Goal: Task Accomplishment & Management: Manage account settings

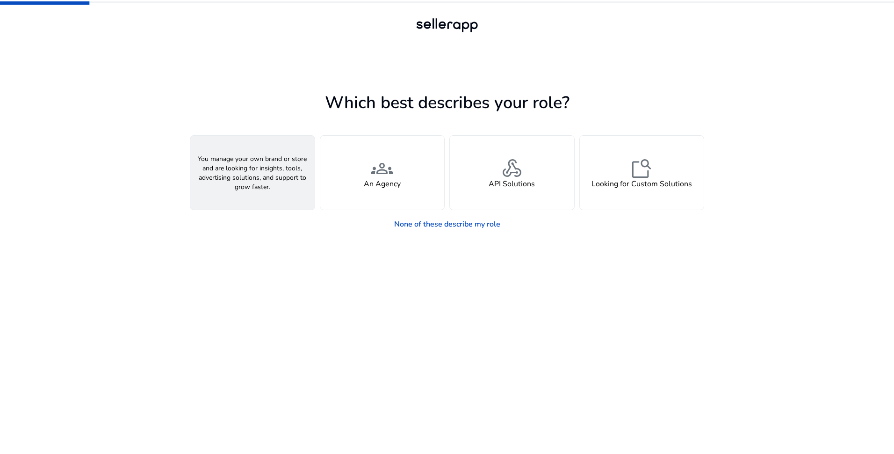
click at [252, 182] on h4 "A Seller" at bounding box center [253, 184] width 28 height 9
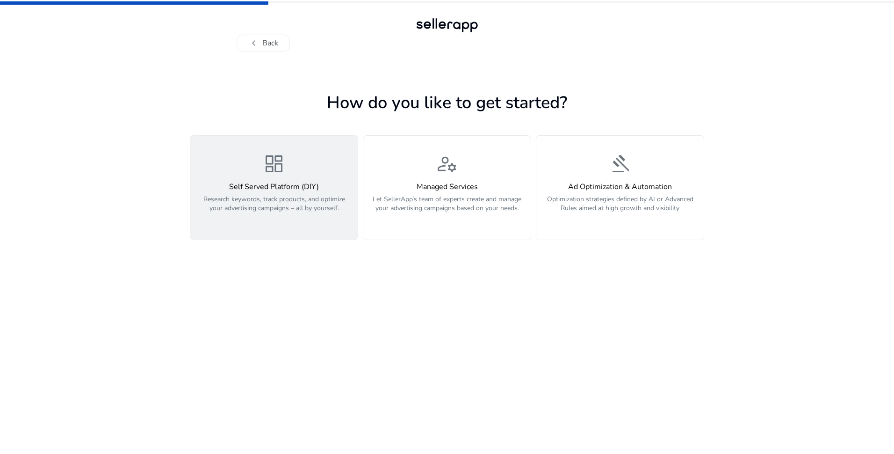
click at [279, 208] on p "Research keywords, track products, and optimize your advertising campaigns – al…" at bounding box center [274, 209] width 156 height 28
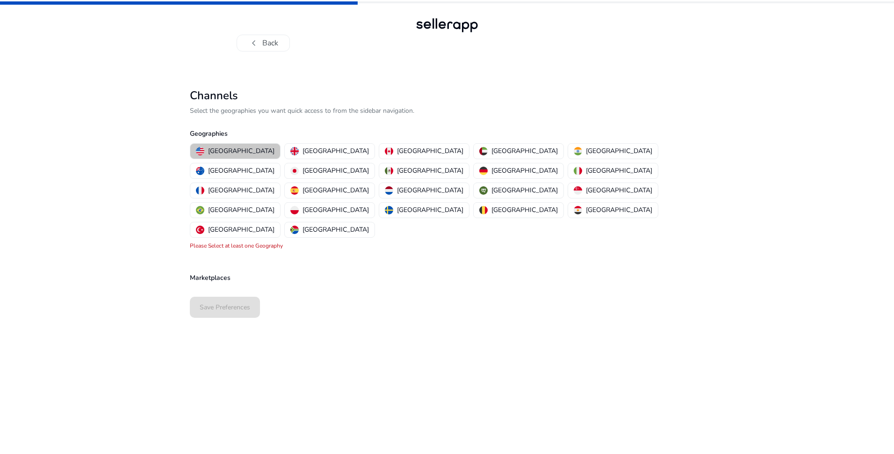
click at [239, 153] on p "United States" at bounding box center [241, 151] width 66 height 10
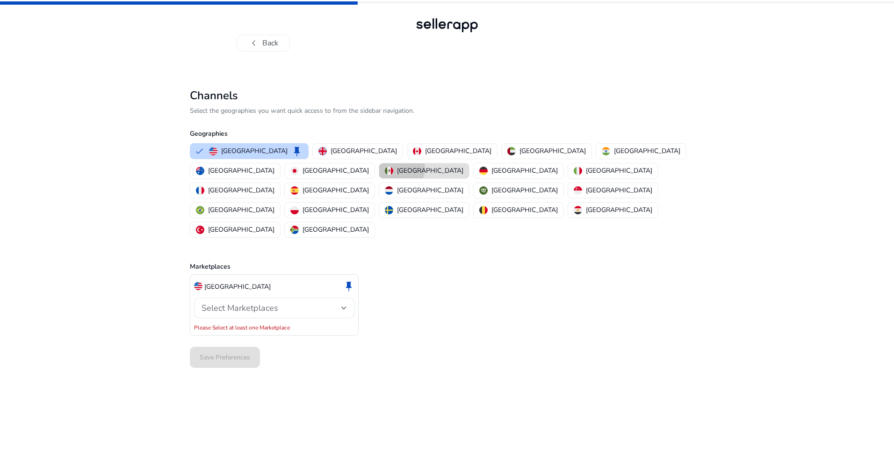
click at [464, 166] on p "Mexico" at bounding box center [430, 171] width 66 height 10
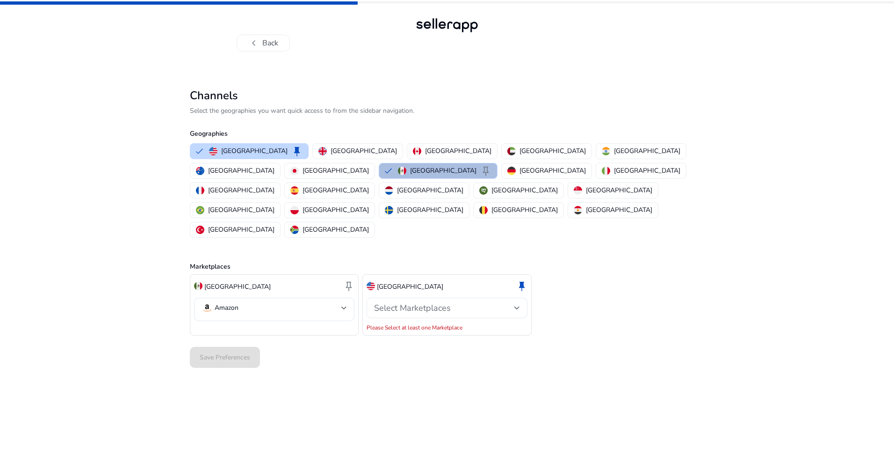
click at [519, 306] on div at bounding box center [518, 308] width 6 height 4
click at [517, 306] on div at bounding box center [518, 308] width 6 height 4
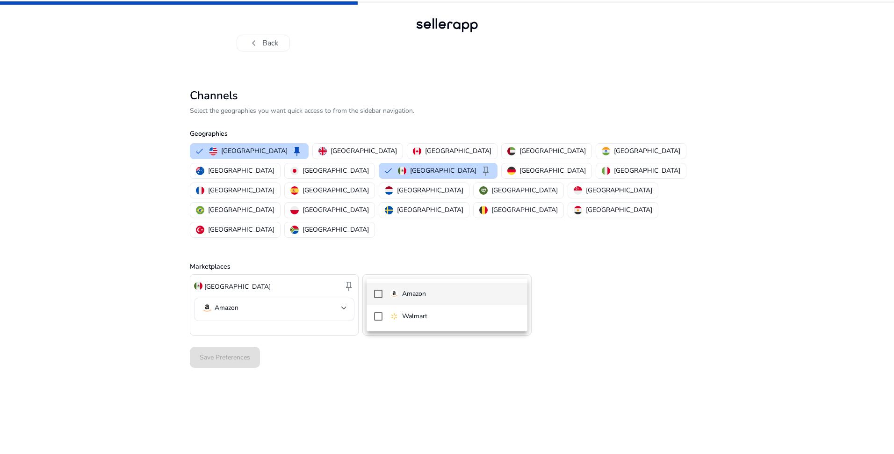
click at [451, 271] on div at bounding box center [447, 227] width 894 height 454
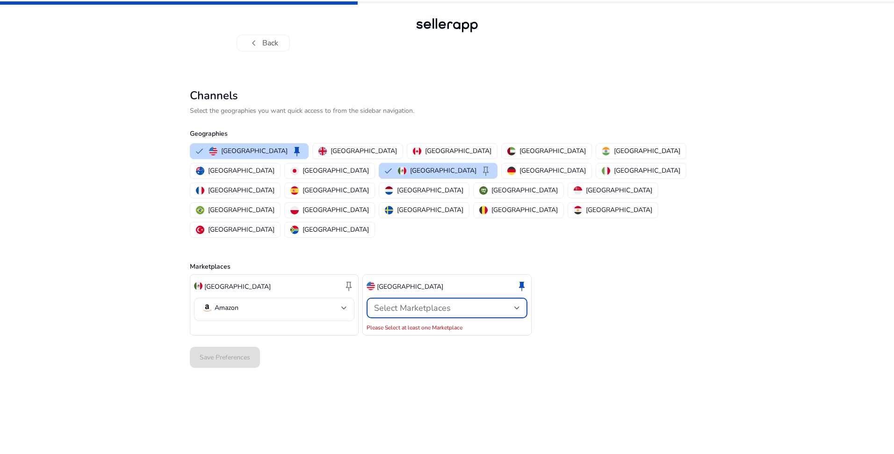
click at [451, 303] on div "Select Marketplaces" at bounding box center [444, 308] width 140 height 10
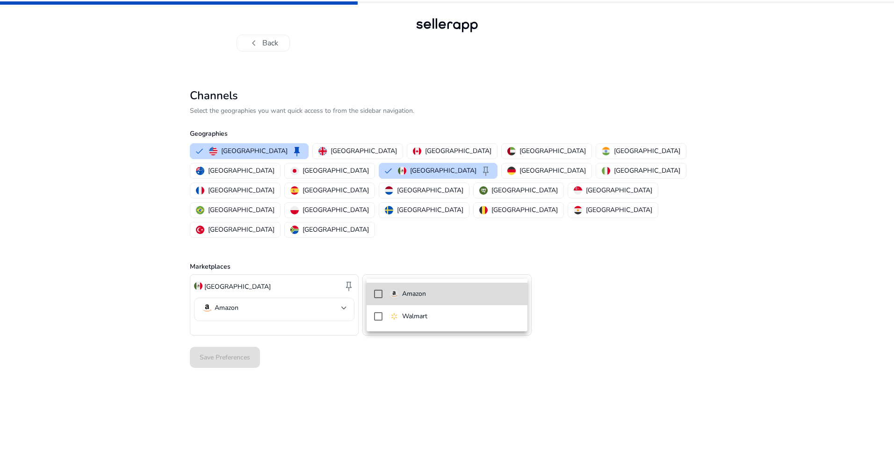
click at [378, 295] on mat-pseudo-checkbox at bounding box center [378, 294] width 8 height 8
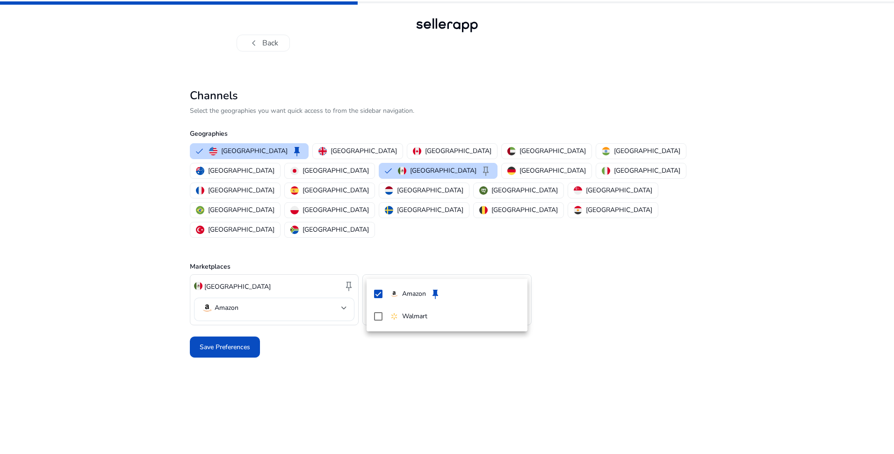
click at [232, 316] on div at bounding box center [447, 227] width 894 height 454
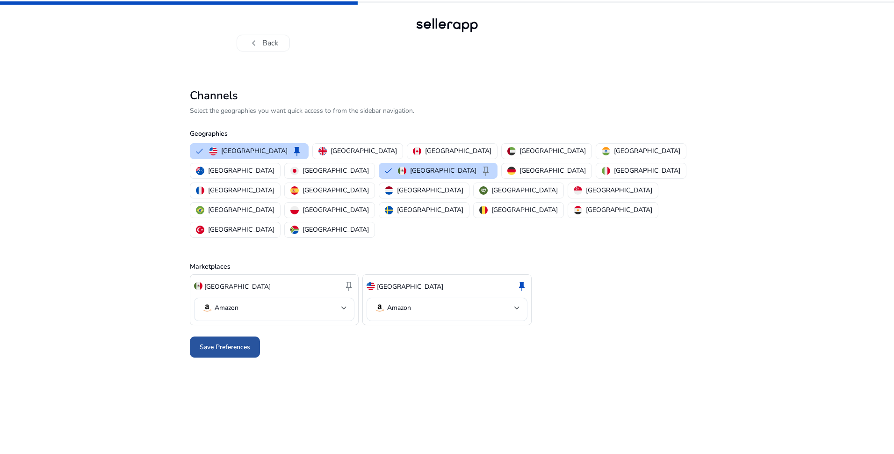
click at [232, 342] on span "Save Preferences" at bounding box center [225, 347] width 51 height 10
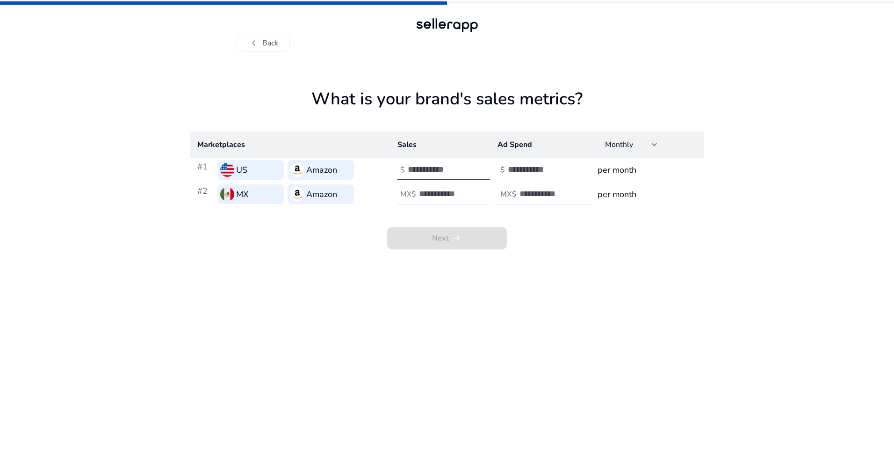
click at [426, 172] on input "number" at bounding box center [439, 169] width 63 height 10
click at [466, 171] on input "**" at bounding box center [439, 169] width 63 height 10
type input "*"
click at [466, 168] on input "*" at bounding box center [439, 169] width 63 height 10
click at [474, 196] on input "number" at bounding box center [450, 194] width 63 height 10
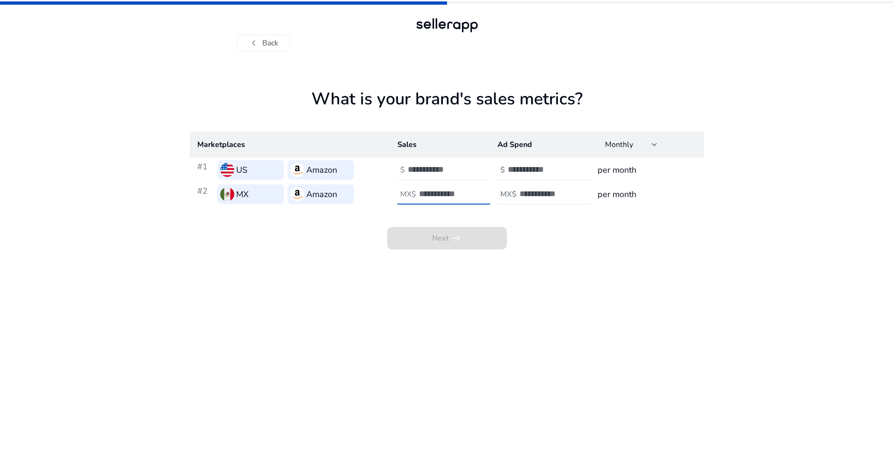
click at [478, 192] on input "*" at bounding box center [450, 194] width 63 height 10
type input "*"
click at [479, 195] on input "*" at bounding box center [450, 194] width 63 height 10
click at [552, 171] on input "number" at bounding box center [539, 169] width 63 height 10
click at [568, 167] on input "*" at bounding box center [539, 169] width 63 height 10
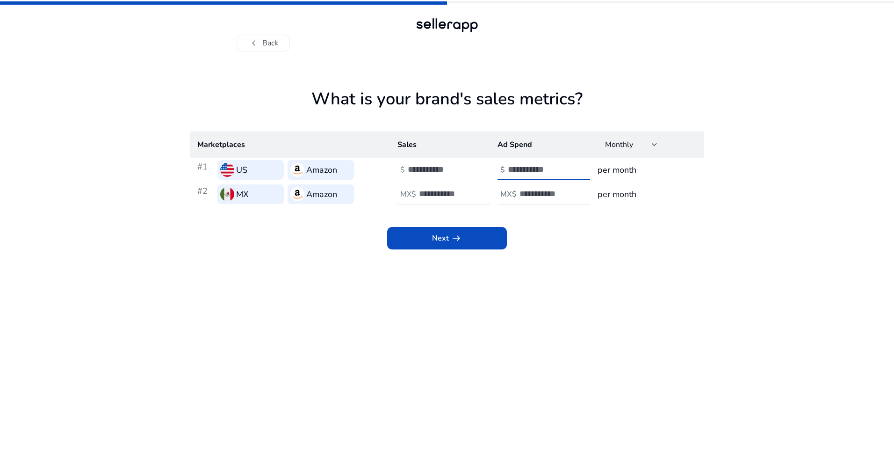
type input "*"
click at [567, 172] on input "*" at bounding box center [539, 169] width 63 height 10
click at [579, 189] on input "*" at bounding box center [551, 194] width 63 height 10
type input "*"
click at [579, 197] on input "*" at bounding box center [551, 194] width 63 height 10
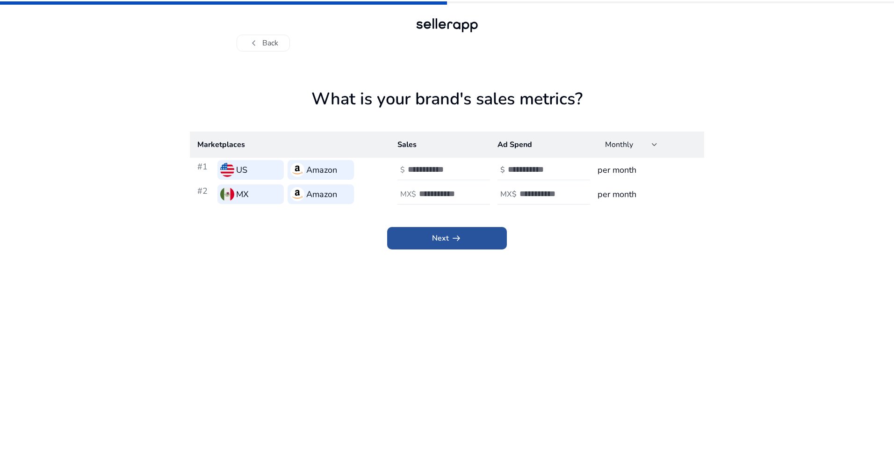
click at [450, 243] on app-icon "arrow_right_alt" at bounding box center [455, 237] width 13 height 11
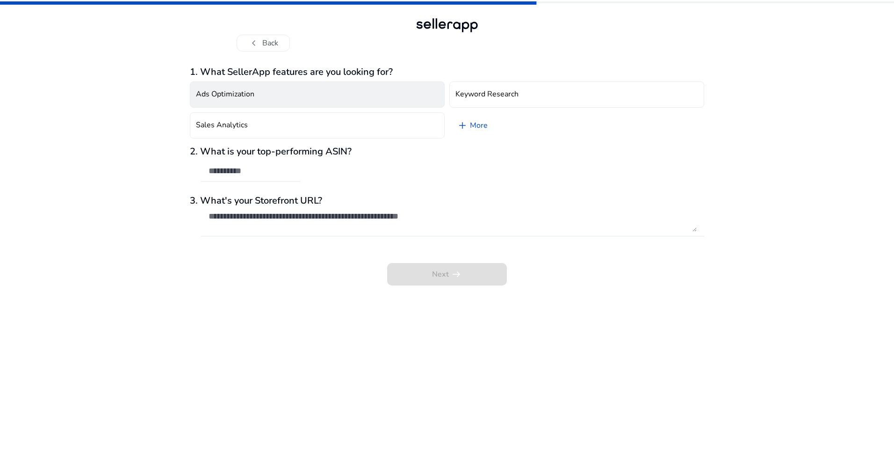
click at [270, 99] on button "Ads Optimization" at bounding box center [317, 94] width 255 height 26
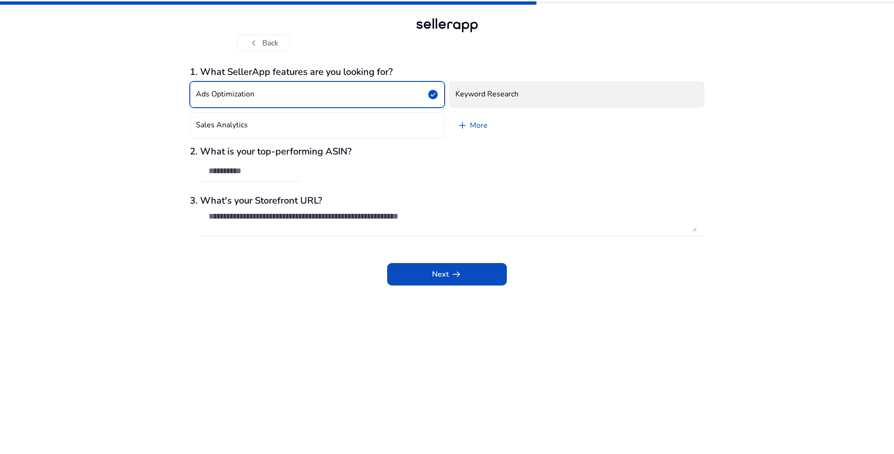
click at [470, 93] on h4 "Keyword Research" at bounding box center [487, 94] width 63 height 9
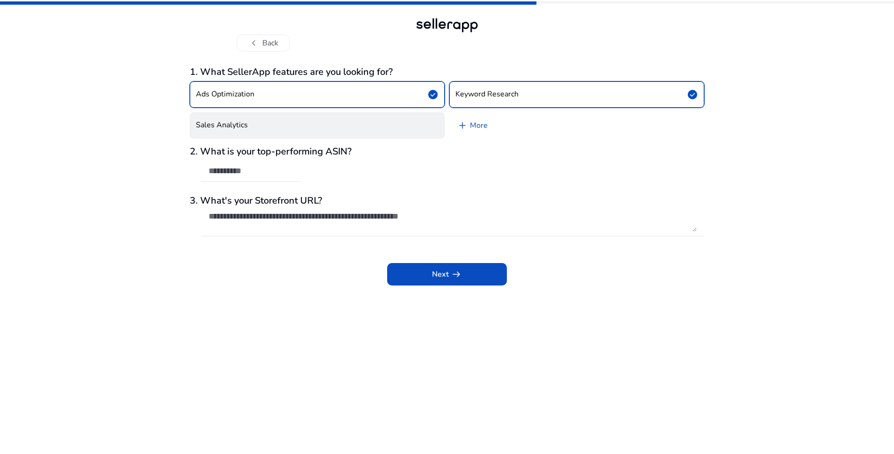
click at [343, 130] on button "Sales Analytics" at bounding box center [317, 125] width 255 height 26
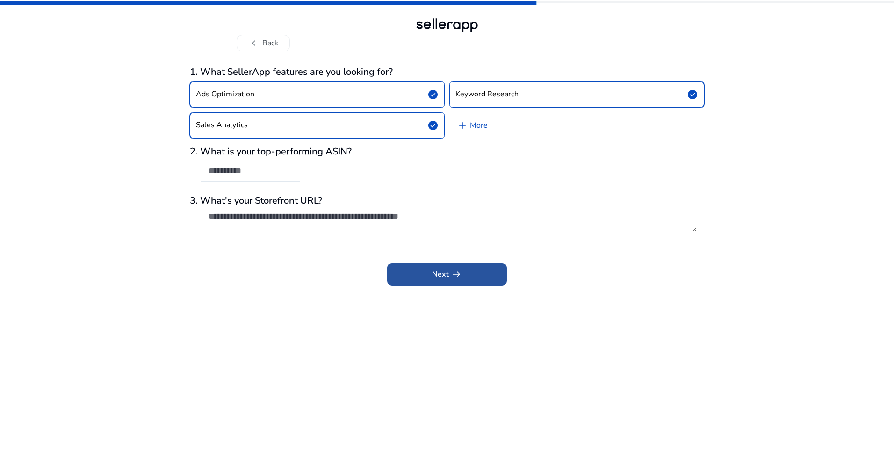
click at [449, 273] on app-icon "arrow_right_alt" at bounding box center [455, 274] width 13 height 11
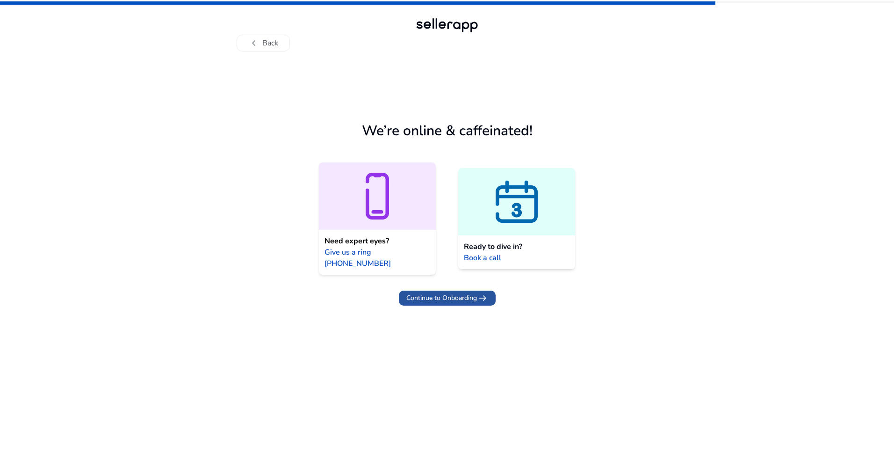
click at [449, 293] on span "Continue to Onboarding" at bounding box center [442, 298] width 71 height 10
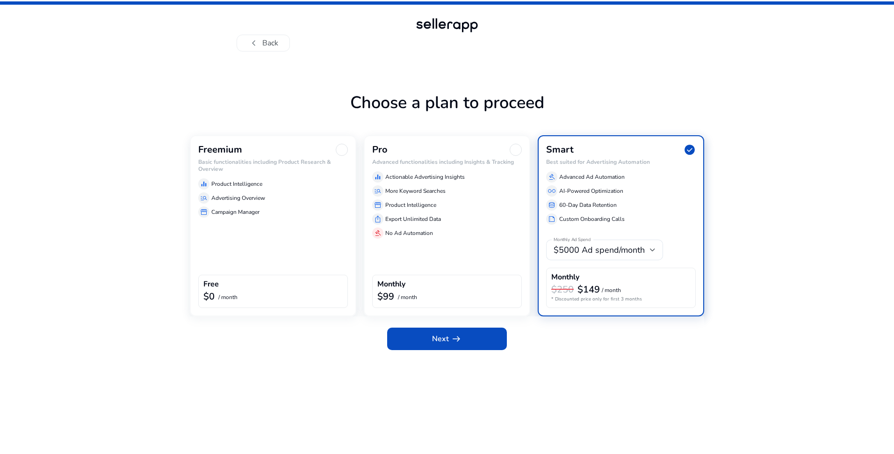
click at [269, 213] on div "storefront Campaign Manager" at bounding box center [273, 211] width 150 height 11
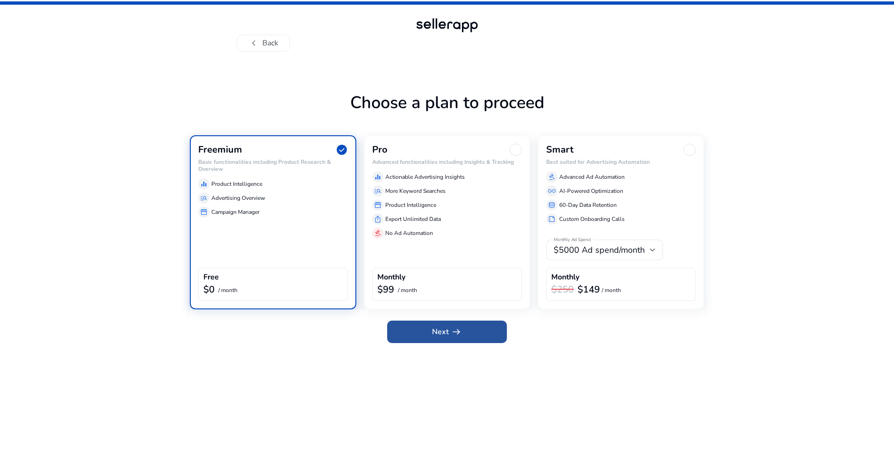
click at [431, 324] on span at bounding box center [447, 331] width 120 height 22
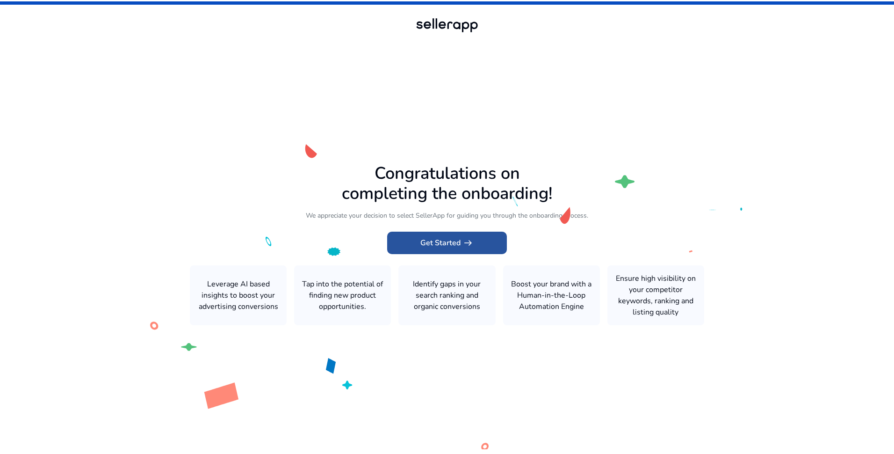
click at [452, 241] on span "Get Started arrow_right_alt" at bounding box center [447, 242] width 53 height 11
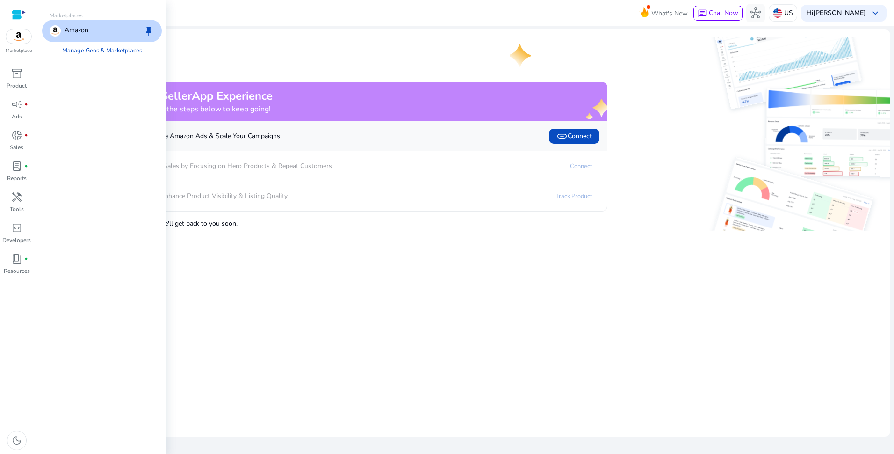
click at [19, 41] on img at bounding box center [18, 36] width 25 height 14
click at [86, 29] on p "Amazon" at bounding box center [77, 30] width 24 height 11
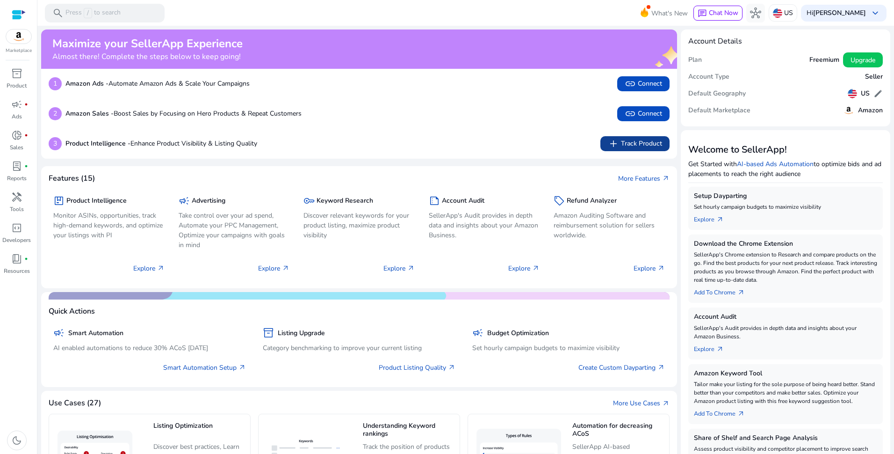
click at [630, 144] on span "add Track Product" at bounding box center [635, 143] width 54 height 11
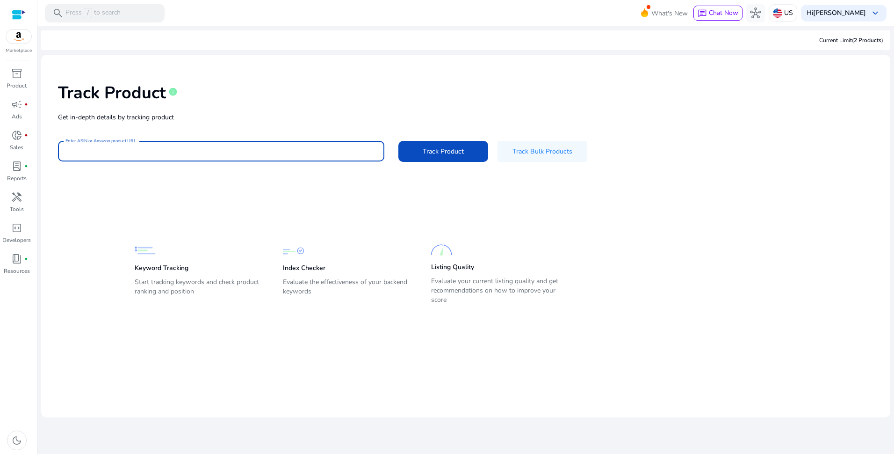
paste input "**********"
type input "**********"
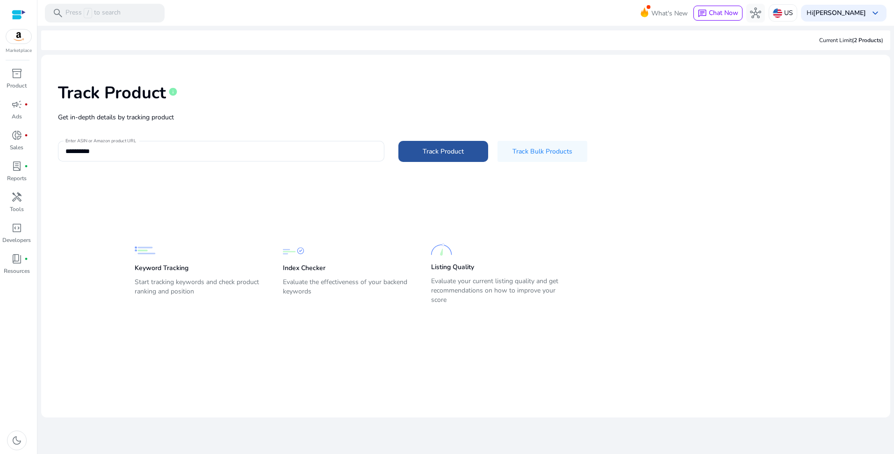
click at [454, 151] on span "Track Product" at bounding box center [443, 151] width 41 height 10
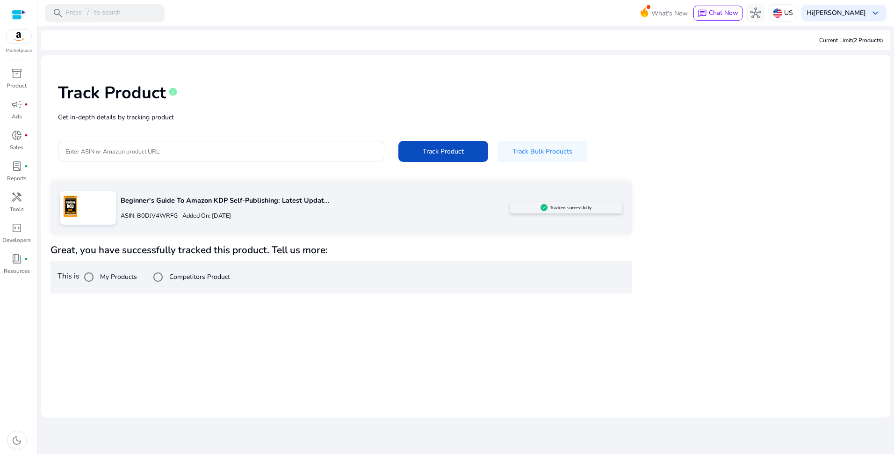
click at [876, 22] on span "close" at bounding box center [877, 20] width 11 height 11
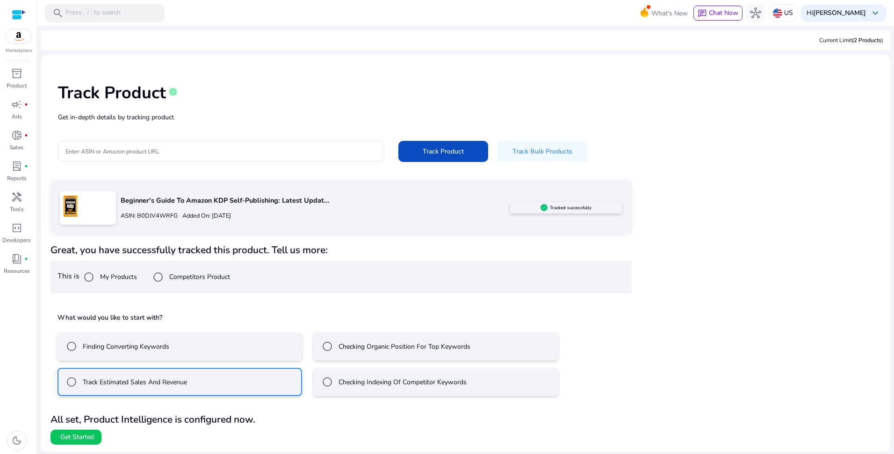
click at [729, 297] on div "Beginner's Guide To Amazon KDP Self-Publishing: Latest Updat... ASIN: B0DJV4WRF…" at bounding box center [466, 313] width 831 height 264
click at [748, 355] on div "Beginner's Guide To Amazon KDP Self-Publishing: Latest Updat... ASIN: B0DJV4WRF…" at bounding box center [466, 313] width 831 height 264
click at [88, 438] on span "Get Started" at bounding box center [77, 436] width 34 height 9
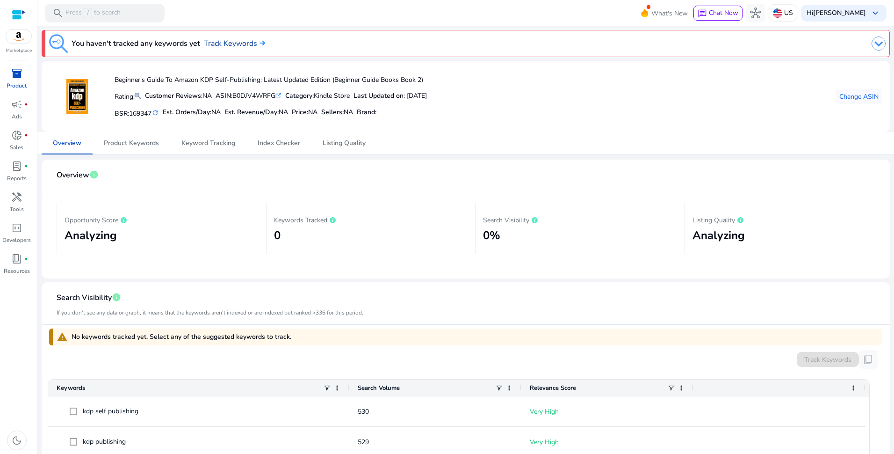
click at [242, 42] on link "Track Keywords" at bounding box center [234, 43] width 61 height 11
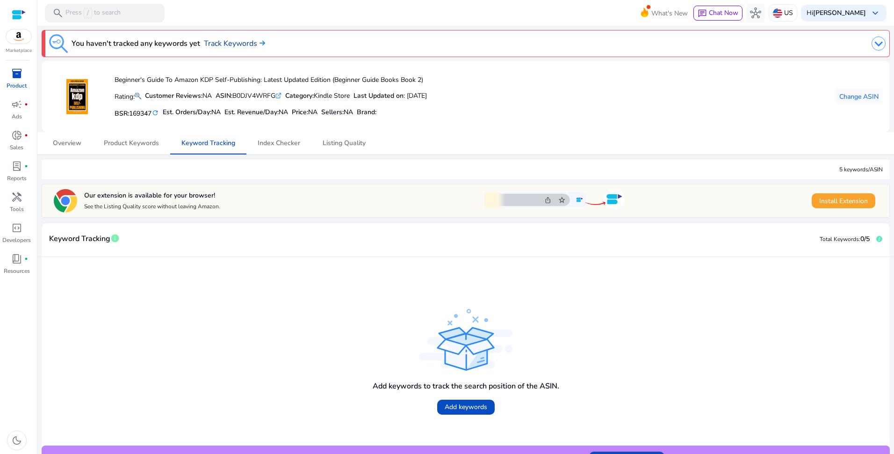
scroll to position [19, 0]
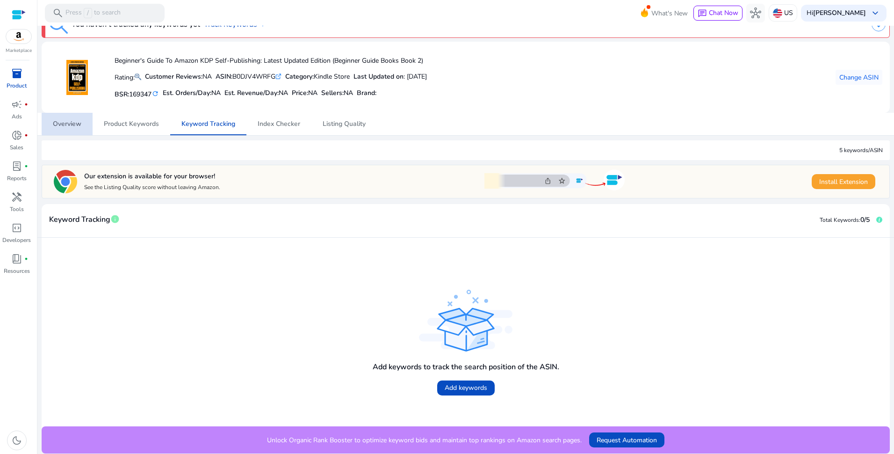
click at [82, 122] on link "Overview" at bounding box center [67, 124] width 51 height 22
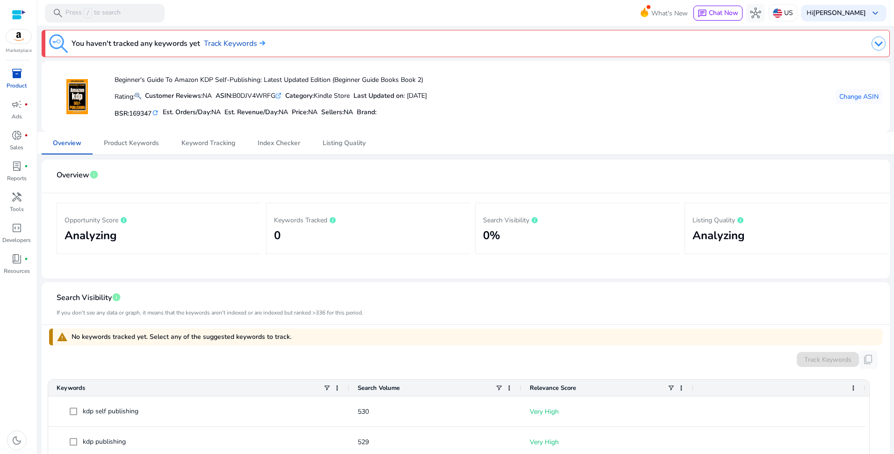
click at [875, 43] on img at bounding box center [879, 43] width 14 height 14
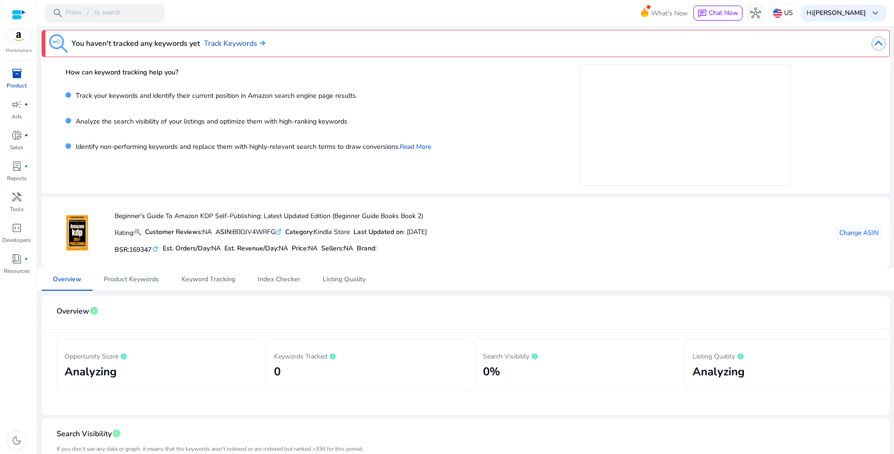
click at [875, 44] on img at bounding box center [879, 43] width 14 height 14
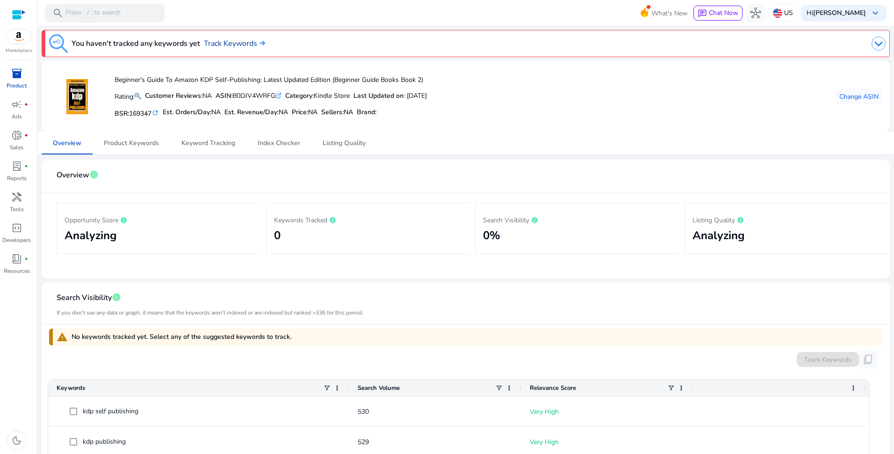
click at [234, 42] on link "Track Keywords" at bounding box center [234, 43] width 61 height 11
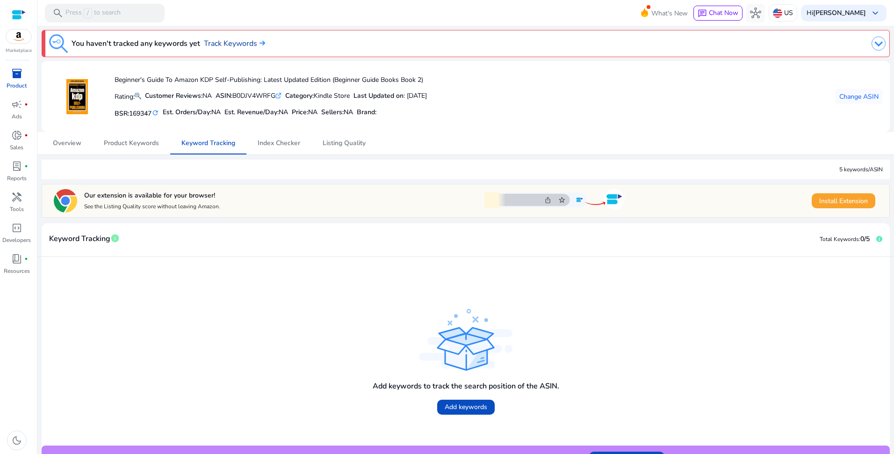
scroll to position [19, 0]
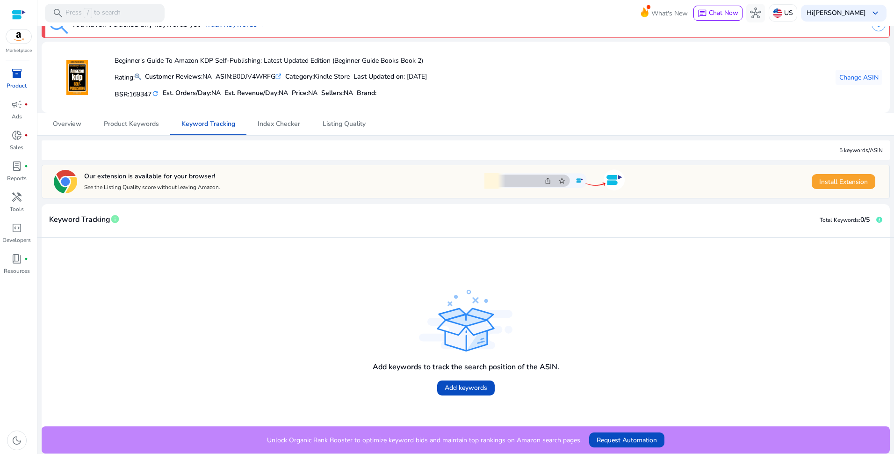
click at [245, 151] on div "5 keywords/ASIN" at bounding box center [466, 150] width 849 height 20
click at [105, 152] on div "5 keywords/ASIN" at bounding box center [466, 150] width 849 height 20
click at [850, 178] on span "Install Extension" at bounding box center [844, 182] width 49 height 10
click at [75, 126] on span "Overview" at bounding box center [67, 124] width 29 height 7
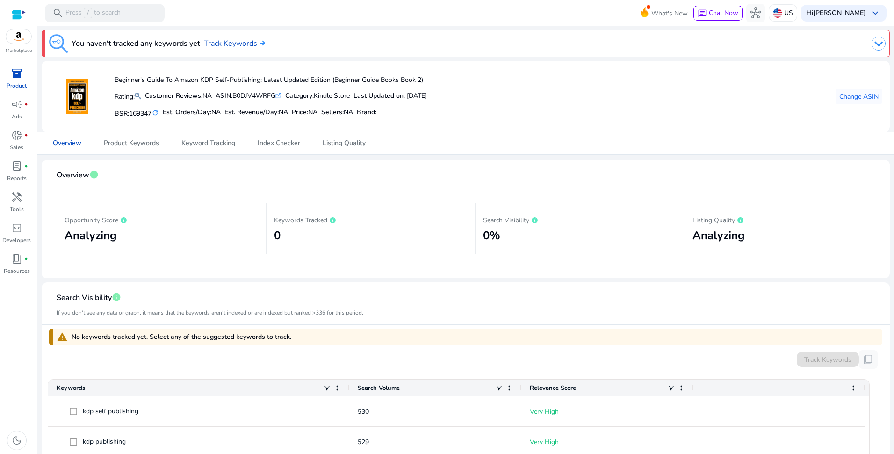
click at [289, 40] on div at bounding box center [587, 43] width 598 height 19
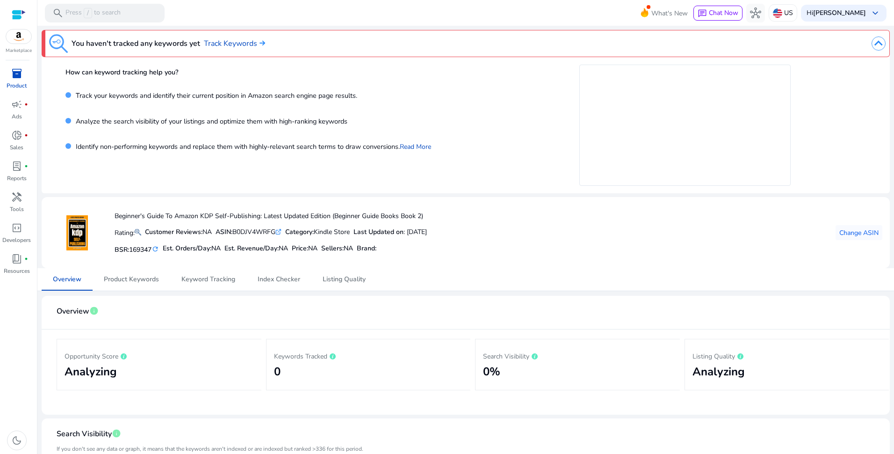
click at [872, 44] on img at bounding box center [879, 43] width 14 height 14
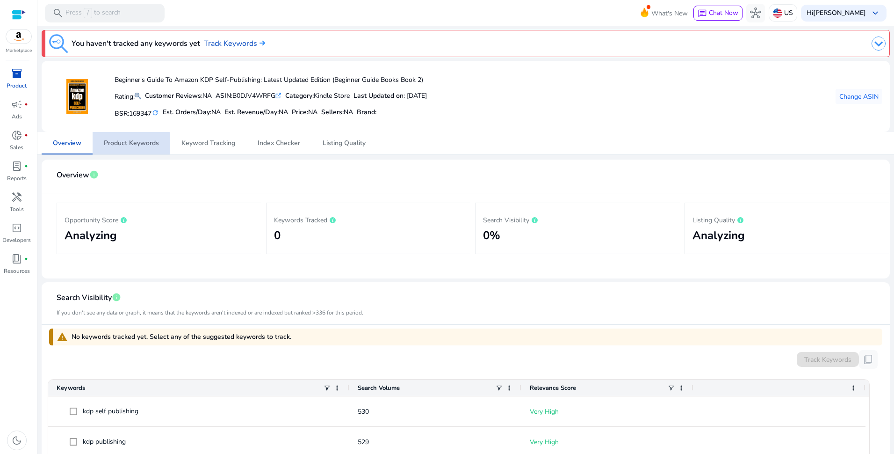
click at [128, 143] on span "Product Keywords" at bounding box center [131, 143] width 55 height 7
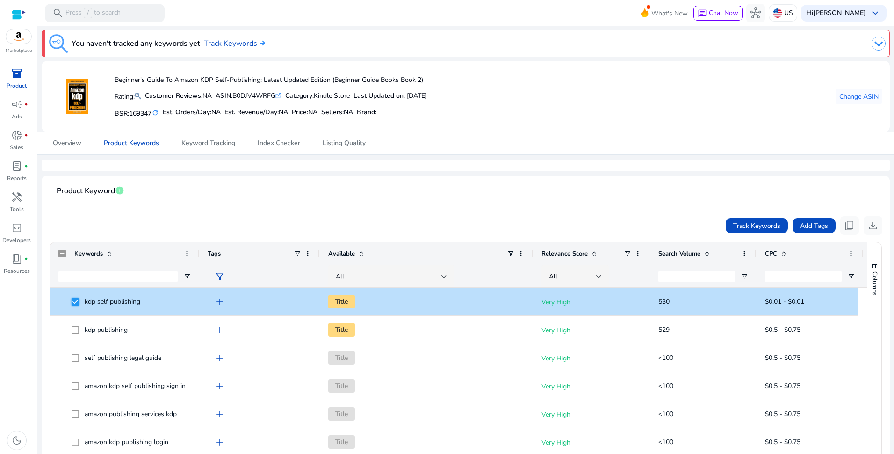
scroll to position [175, 0]
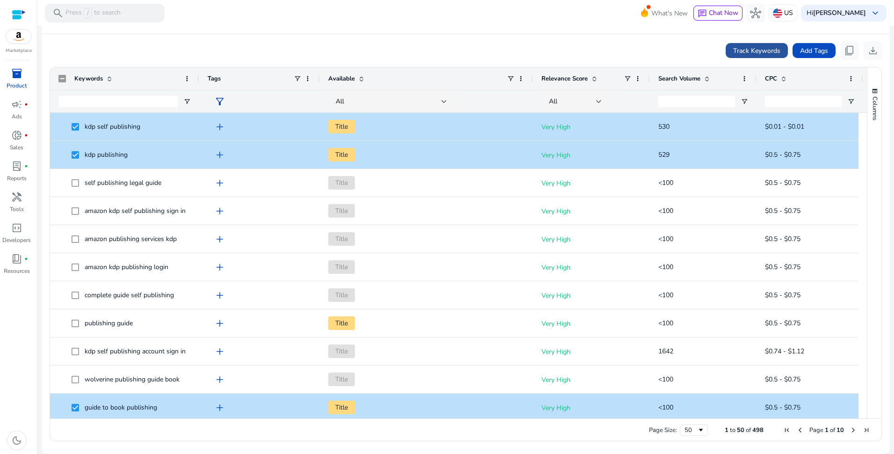
click at [742, 52] on span "Track Keywords" at bounding box center [757, 51] width 47 height 10
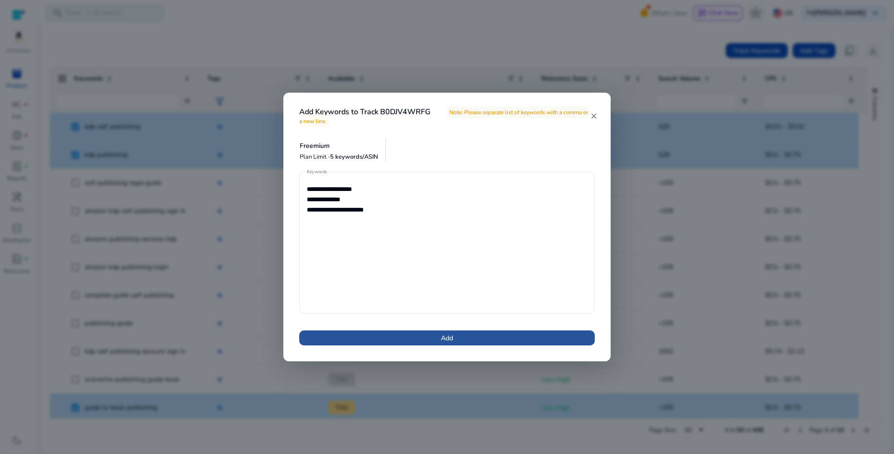
click at [457, 341] on span at bounding box center [447, 338] width 296 height 22
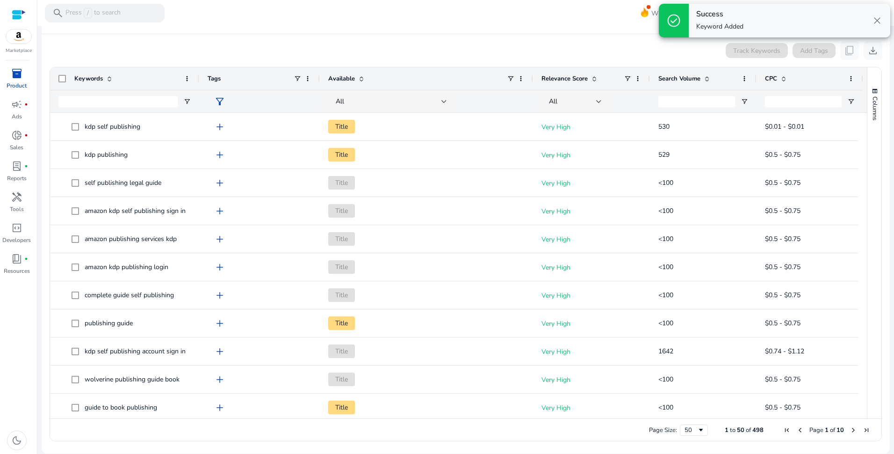
click at [323, 37] on app-product-keyword-grid "Track Keywords Add Tags content_copy download Press SPACE to select this row. D…" at bounding box center [466, 240] width 834 height 412
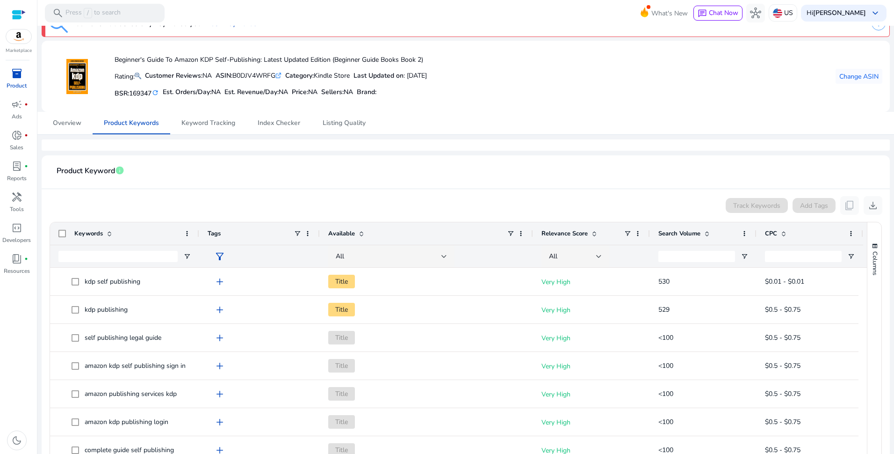
scroll to position [0, 0]
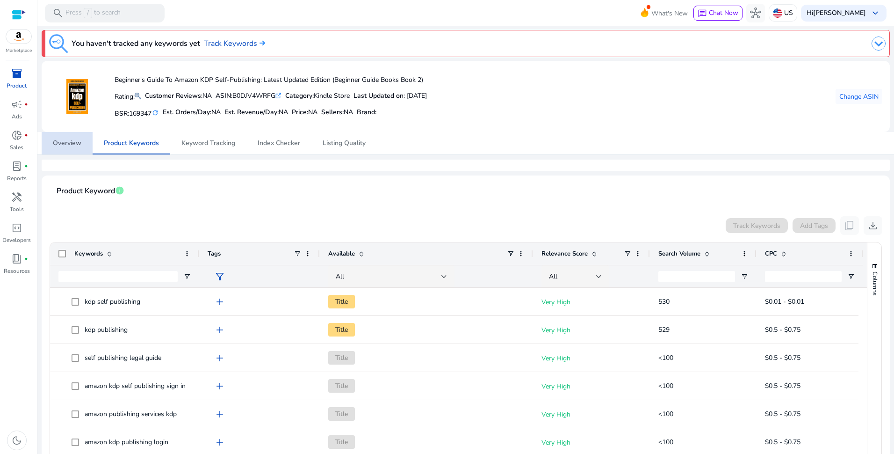
click at [60, 144] on span "Overview" at bounding box center [67, 143] width 29 height 7
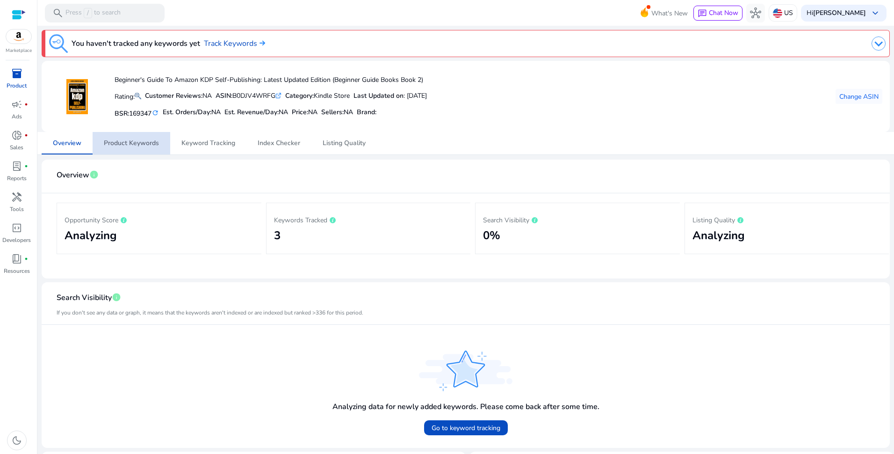
click at [142, 145] on span "Product Keywords" at bounding box center [131, 143] width 55 height 7
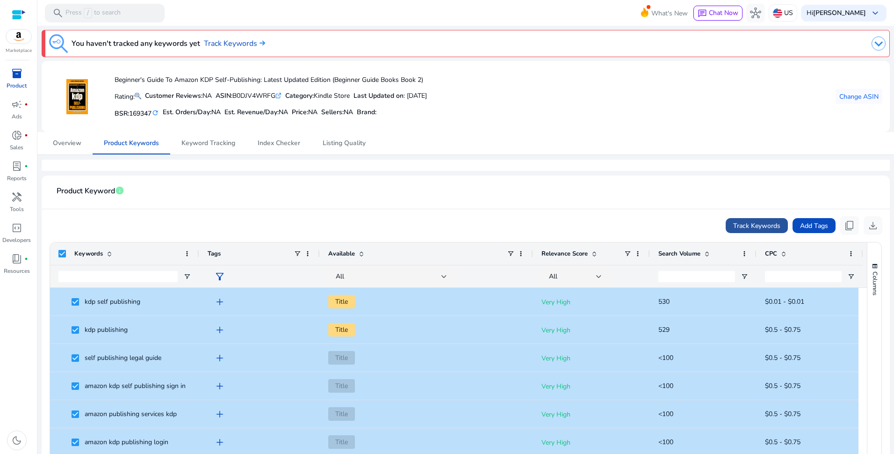
click at [744, 223] on span "Track Keywords" at bounding box center [757, 226] width 47 height 10
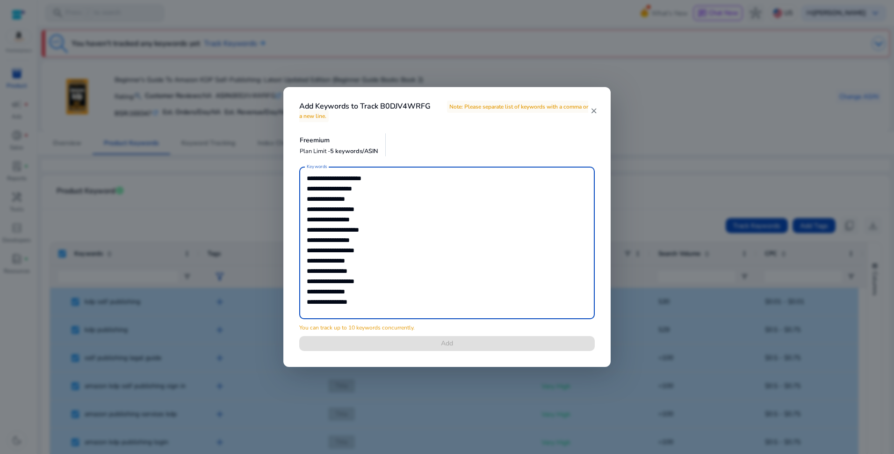
scroll to position [4729, 0]
drag, startPoint x: 359, startPoint y: 301, endPoint x: 334, endPoint y: 246, distance: 61.3
click at [334, 246] on textarea "Keywords" at bounding box center [447, 242] width 281 height 143
drag, startPoint x: 359, startPoint y: 302, endPoint x: 306, endPoint y: 286, distance: 55.2
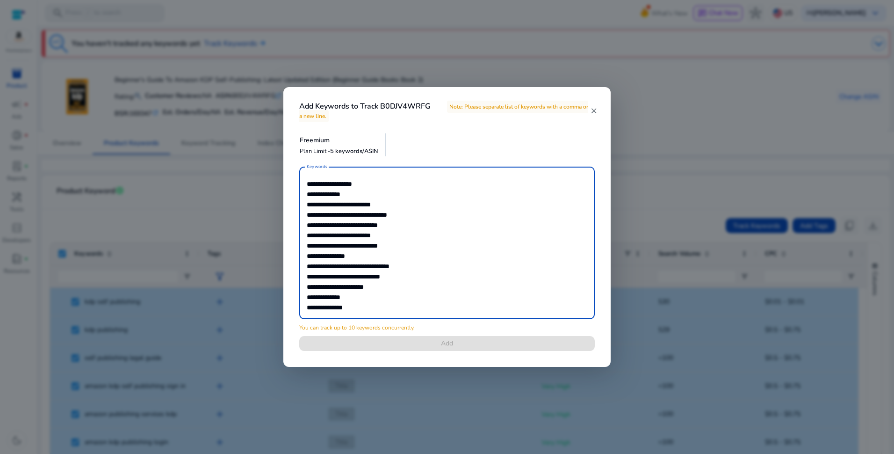
click at [306, 286] on div "Keywords" at bounding box center [447, 243] width 296 height 153
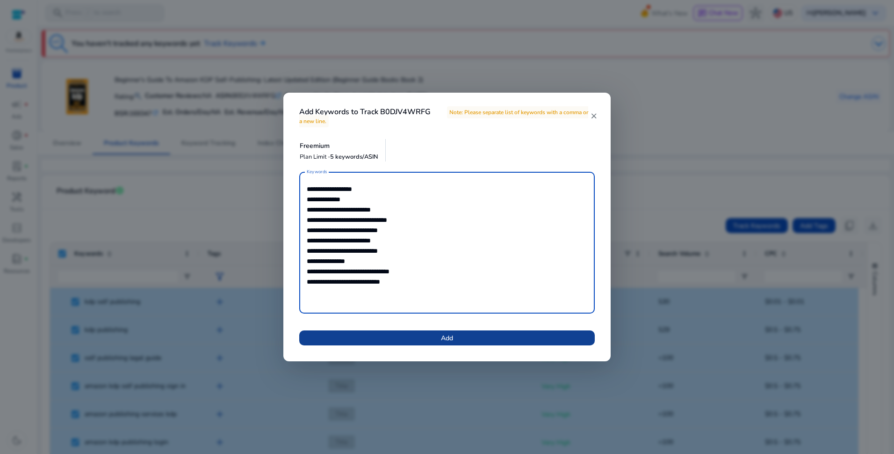
type textarea "**********"
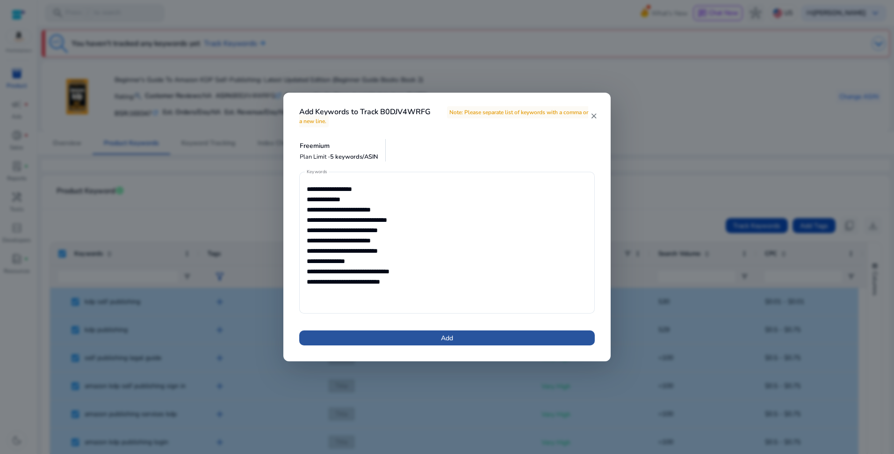
click at [440, 341] on span at bounding box center [447, 338] width 296 height 22
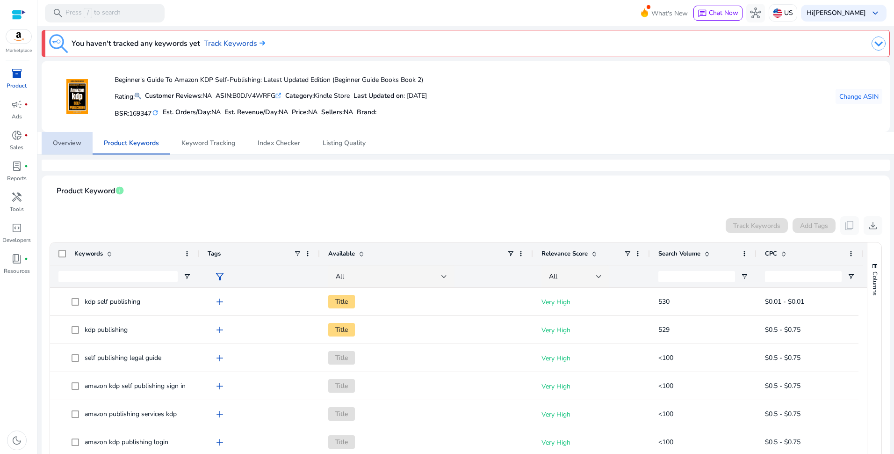
click at [71, 148] on span "Overview" at bounding box center [67, 143] width 29 height 22
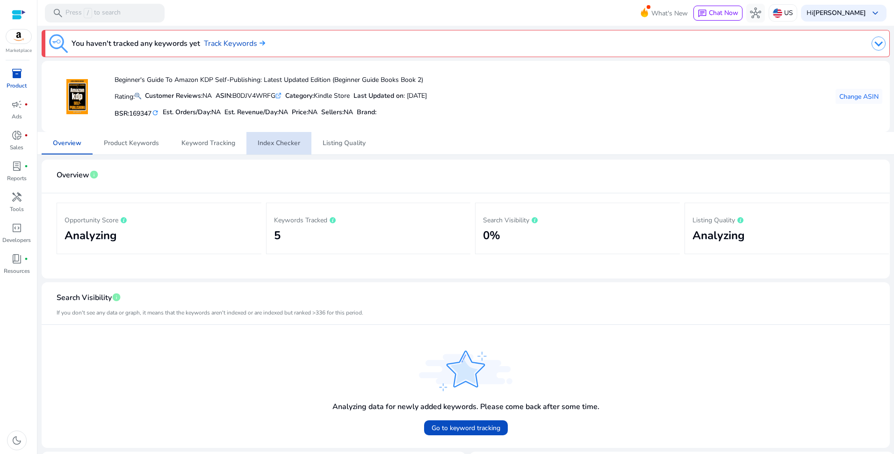
click at [295, 143] on span "Index Checker" at bounding box center [279, 143] width 43 height 7
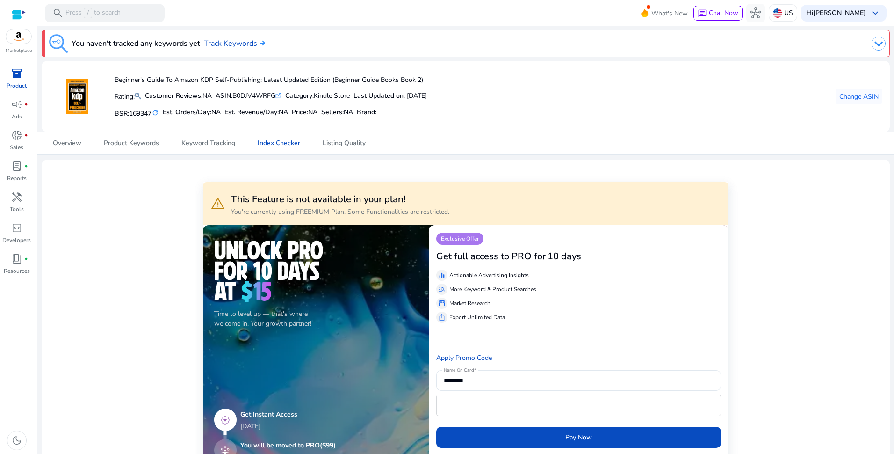
click at [356, 144] on span "Listing Quality" at bounding box center [344, 143] width 43 height 7
click at [215, 142] on span "Keyword Tracking" at bounding box center [209, 143] width 54 height 7
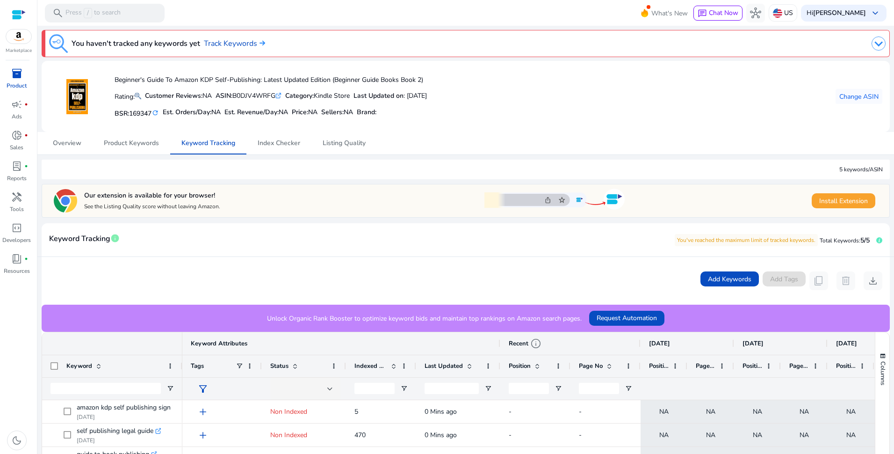
click at [76, 270] on div "Add Keywords Add Tags content_copy delete download" at bounding box center [466, 281] width 849 height 48
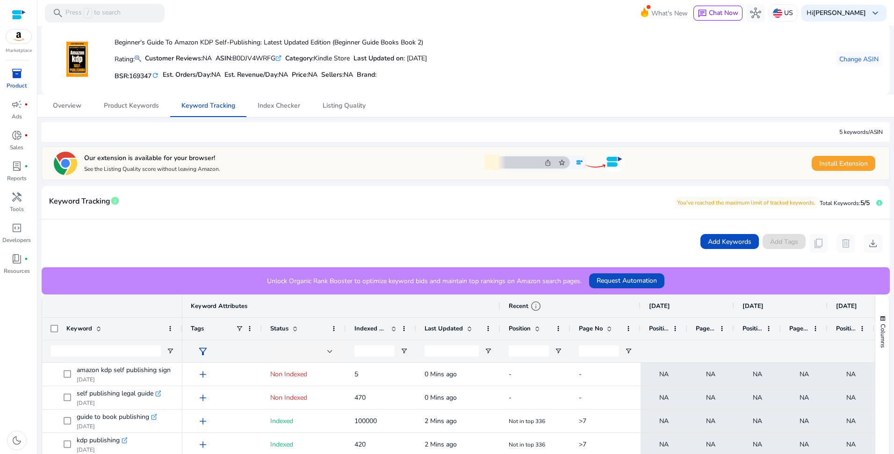
scroll to position [262, 0]
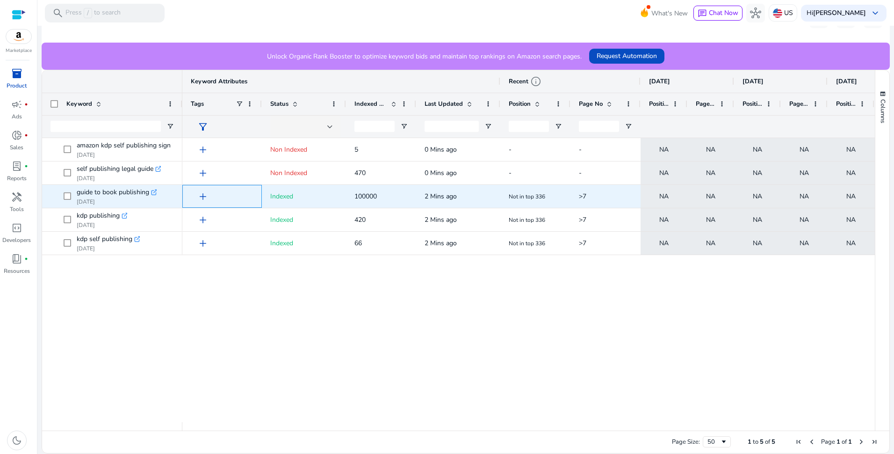
click at [204, 199] on span "add" at bounding box center [202, 196] width 11 height 11
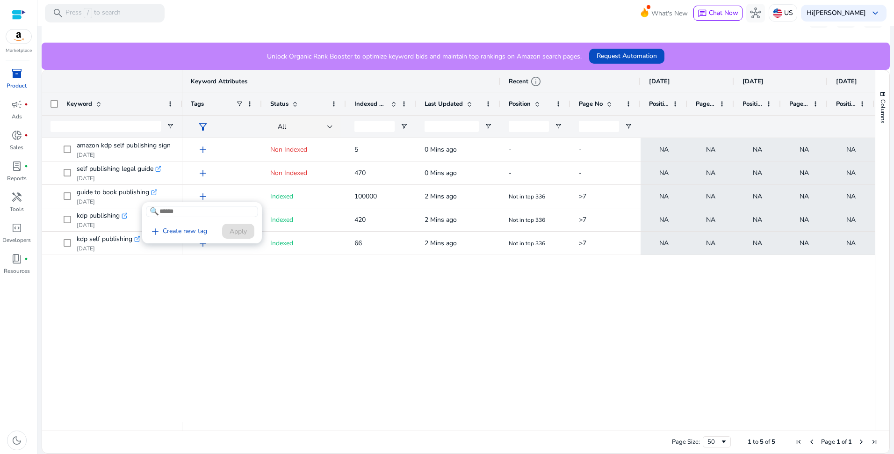
click at [204, 199] on div at bounding box center [447, 227] width 894 height 454
click at [472, 287] on div "add Non Indexed 5 0 Mins ago - - NA NA NA NA NA NA NA add Non Indexed 470 0 Min…" at bounding box center [528, 280] width 693 height 284
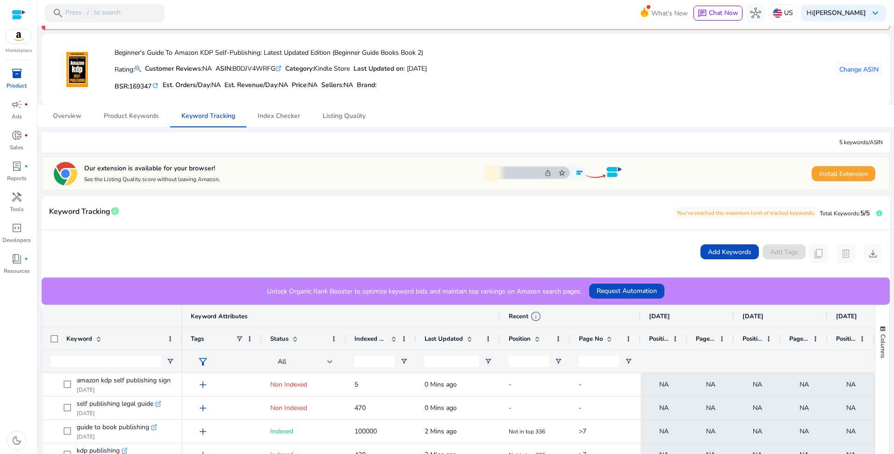
scroll to position [0, 0]
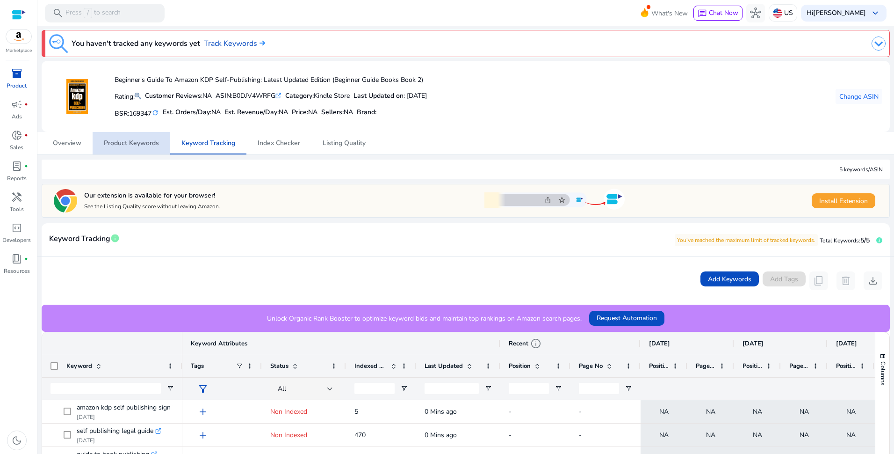
click at [135, 145] on span "Product Keywords" at bounding box center [131, 143] width 55 height 7
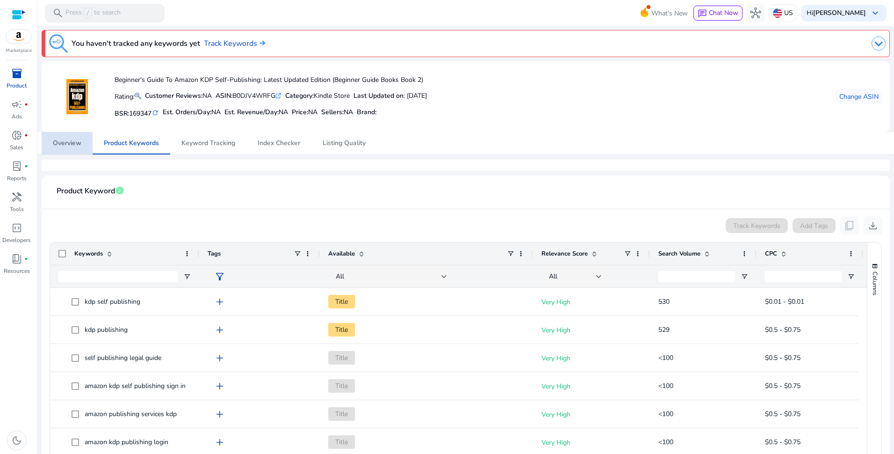
click at [76, 146] on span "Overview" at bounding box center [67, 143] width 29 height 7
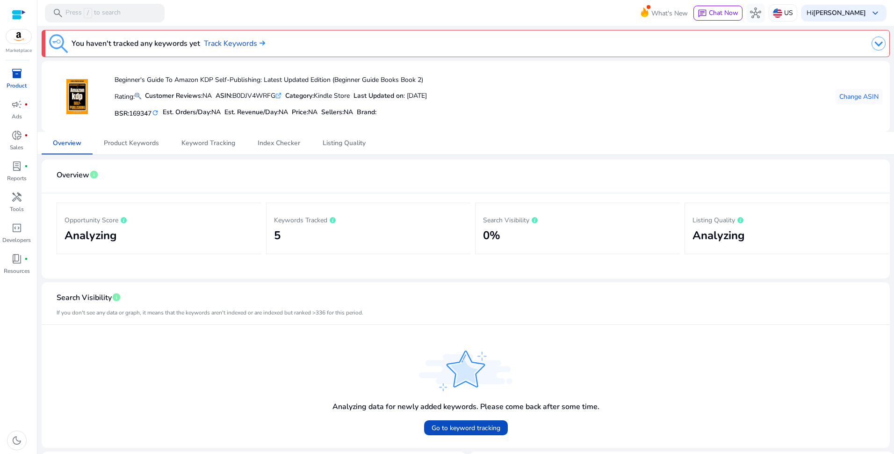
click at [336, 254] on div "Opportunity Score Analyzing Keywords Tracked 5 Search Visibility 0% Listing Qua…" at bounding box center [466, 228] width 819 height 70
click at [463, 430] on span "Go to keyword tracking" at bounding box center [466, 428] width 69 height 10
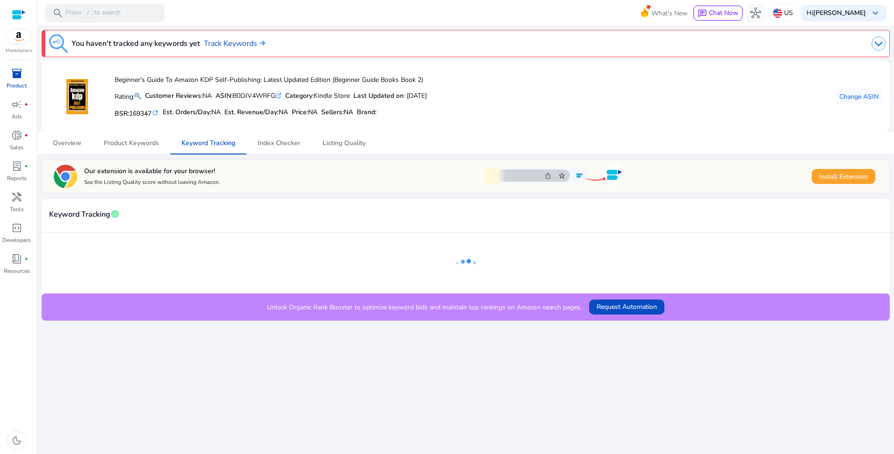
click at [891, 361] on mat-sidenav-content "search Press / to search What's New chat Chat Now hub US Hi Daniel R keyboard_a…" at bounding box center [465, 227] width 857 height 454
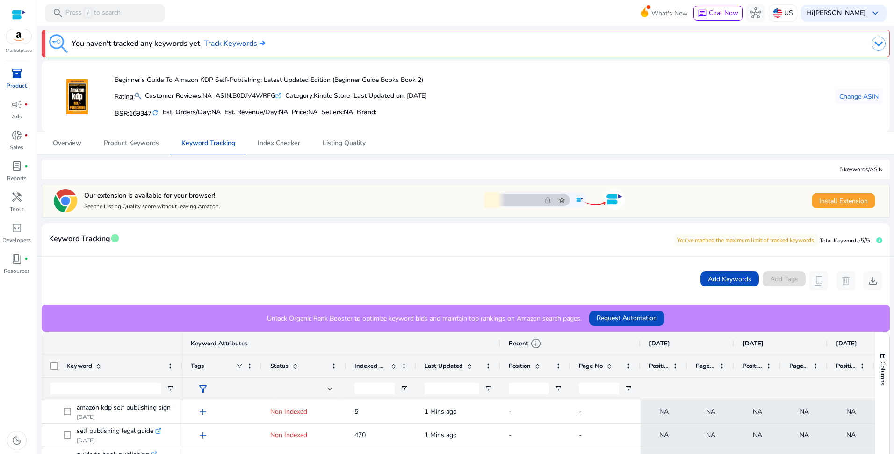
scroll to position [262, 0]
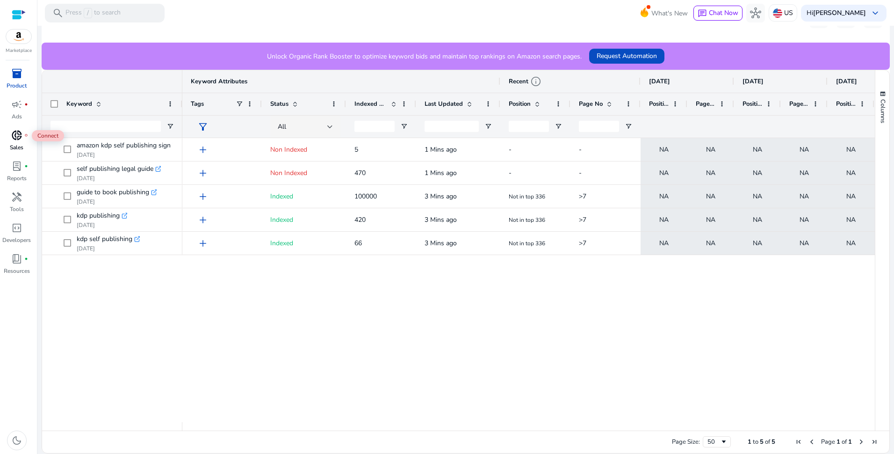
click at [20, 138] on span "donut_small" at bounding box center [16, 135] width 11 height 11
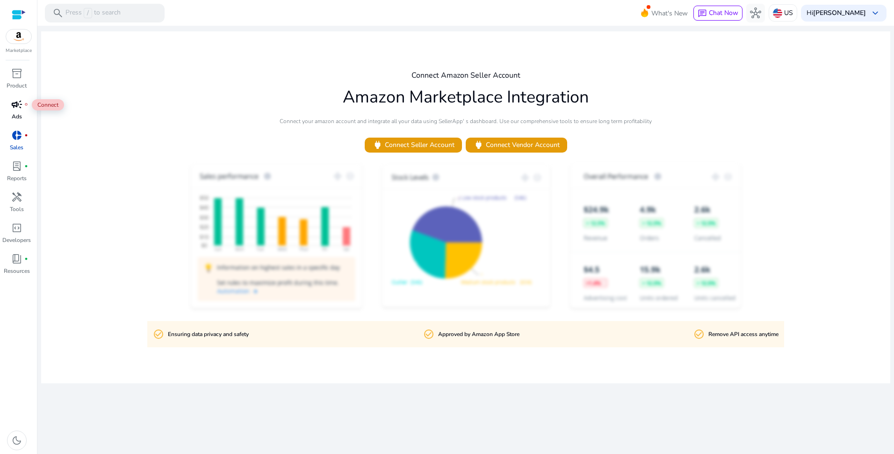
click at [16, 109] on span "campaign" at bounding box center [16, 104] width 11 height 11
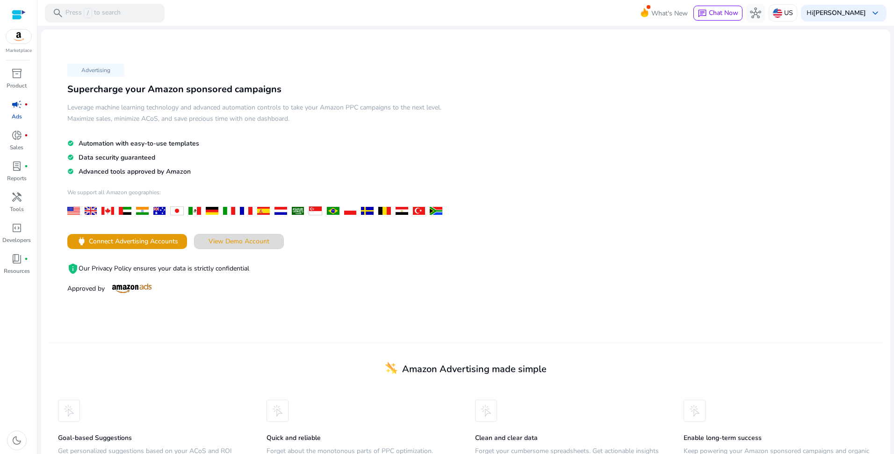
click at [252, 243] on span "View Demo Account" at bounding box center [239, 241] width 61 height 10
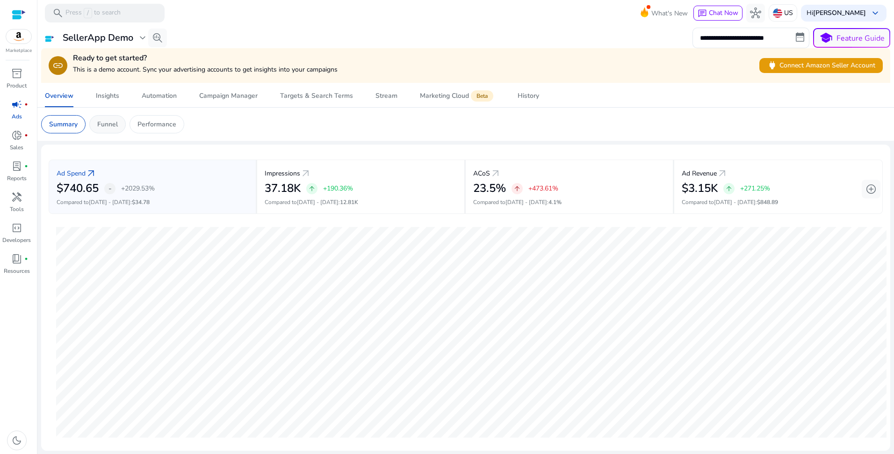
click at [112, 125] on p "Funnel" at bounding box center [107, 124] width 21 height 10
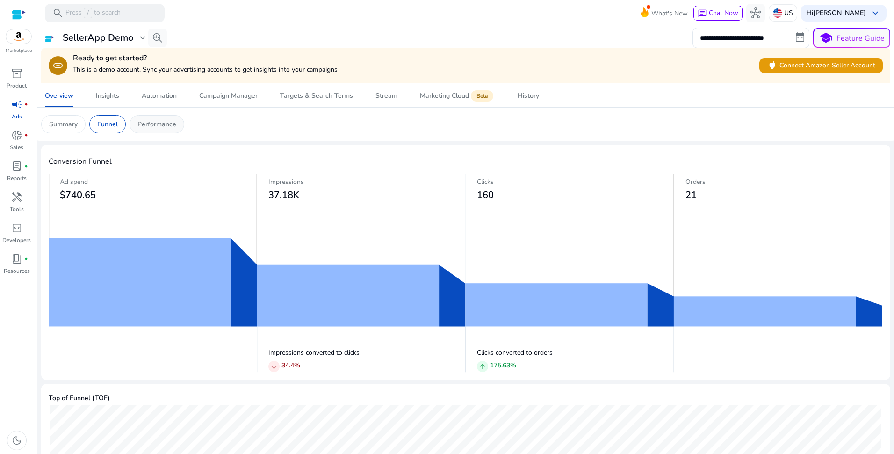
click at [151, 125] on p "Performance" at bounding box center [157, 124] width 39 height 10
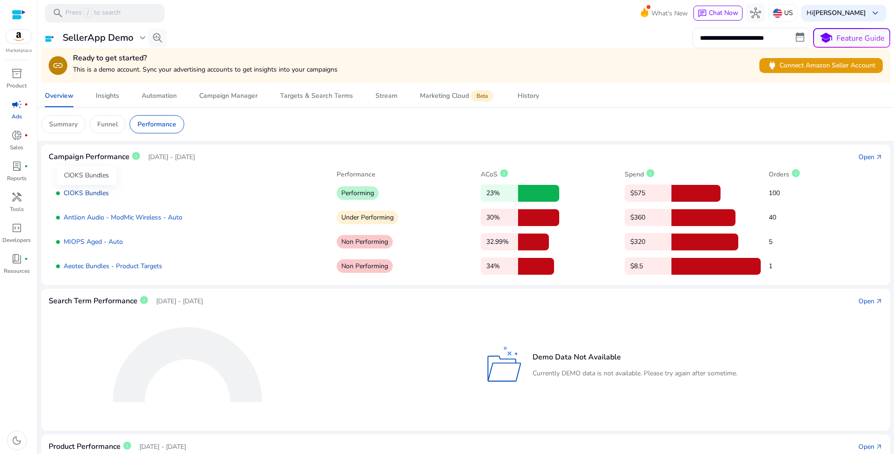
click at [96, 193] on link "CIOKS Bundles" at bounding box center [86, 193] width 45 height 9
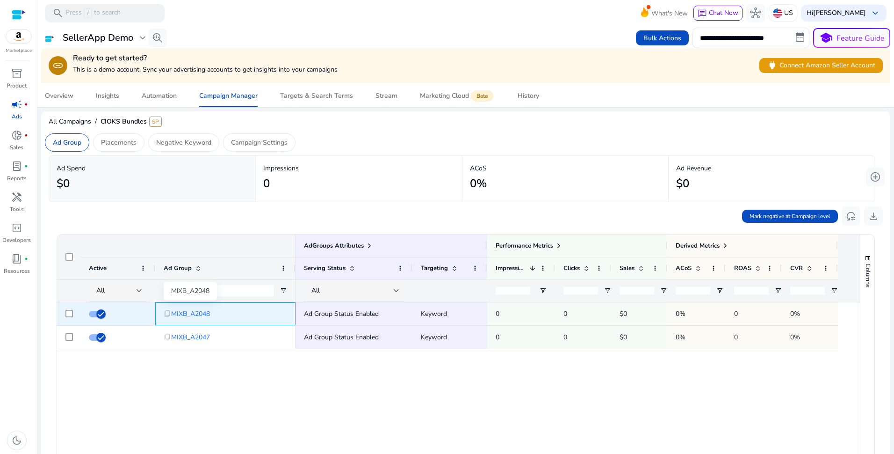
click at [186, 313] on span "MIXB_A2048" at bounding box center [190, 313] width 39 height 19
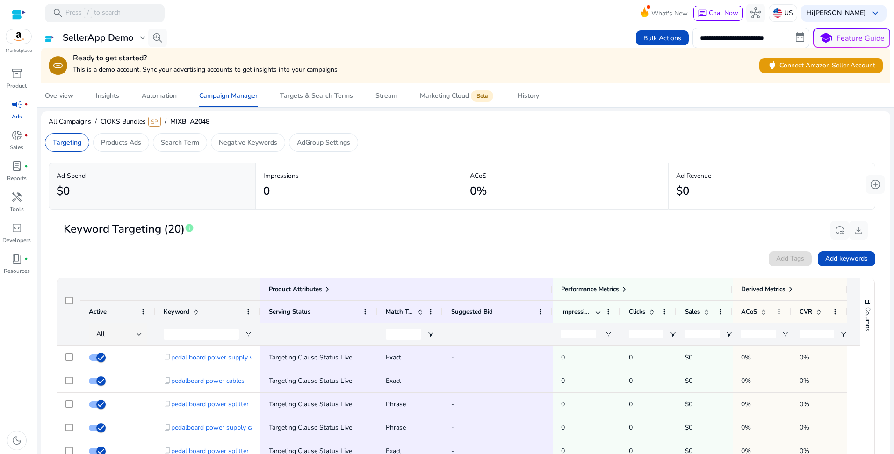
click at [199, 259] on div "Add Tags Add keywords" at bounding box center [466, 258] width 820 height 15
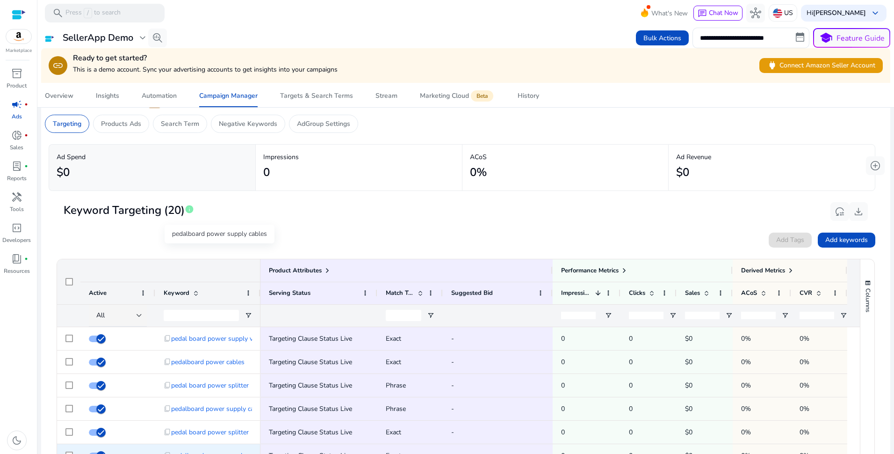
scroll to position [218, 0]
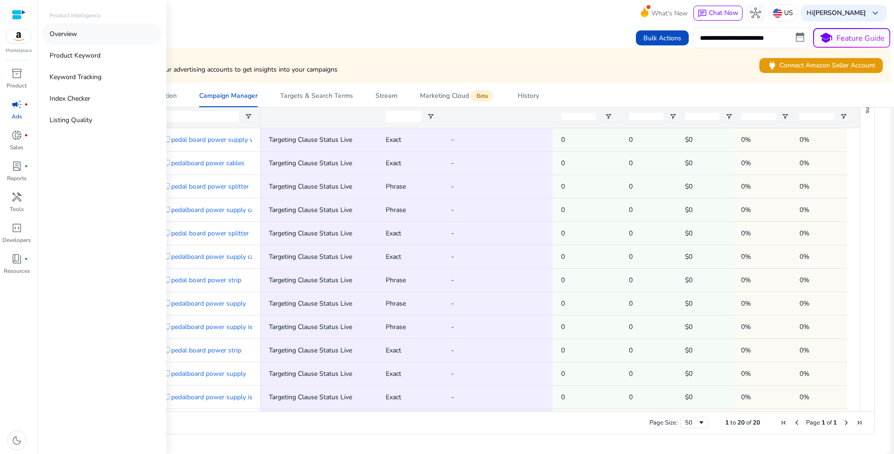
click at [68, 38] on p "Overview" at bounding box center [64, 34] width 28 height 10
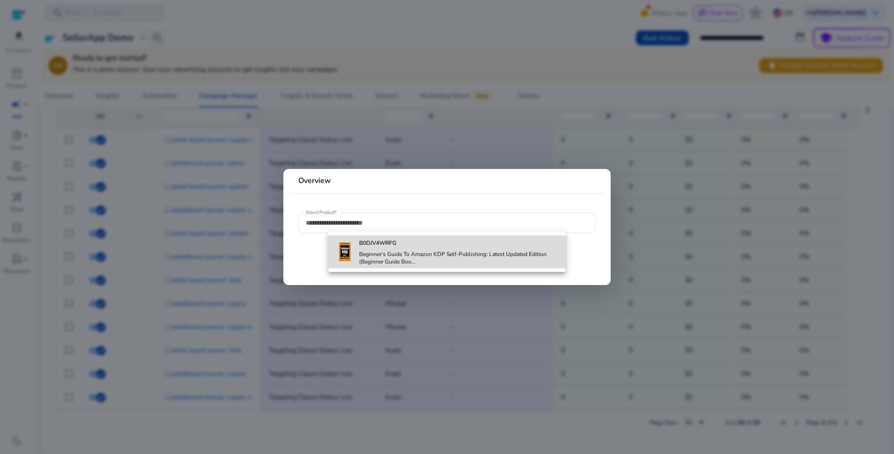
click at [378, 252] on h4 "Beginner's Guide To Amazon KDP Self-Publishing: Latest Updated Edition (Beginne…" at bounding box center [459, 257] width 200 height 15
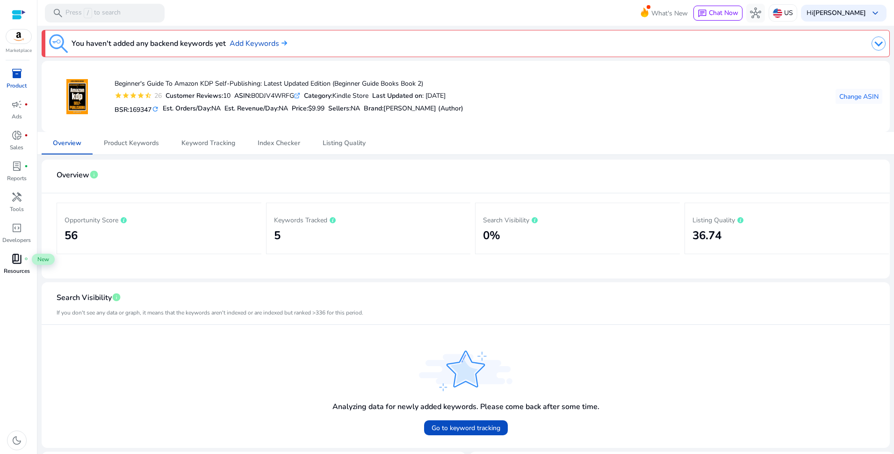
click at [22, 263] on span "book_4" at bounding box center [16, 258] width 11 height 11
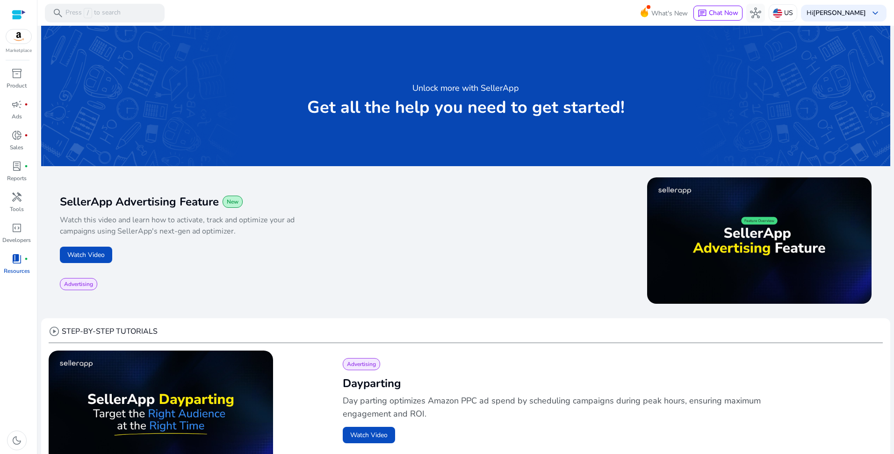
click at [353, 282] on div "Advertising" at bounding box center [263, 284] width 406 height 12
click at [17, 15] on div at bounding box center [19, 14] width 14 height 11
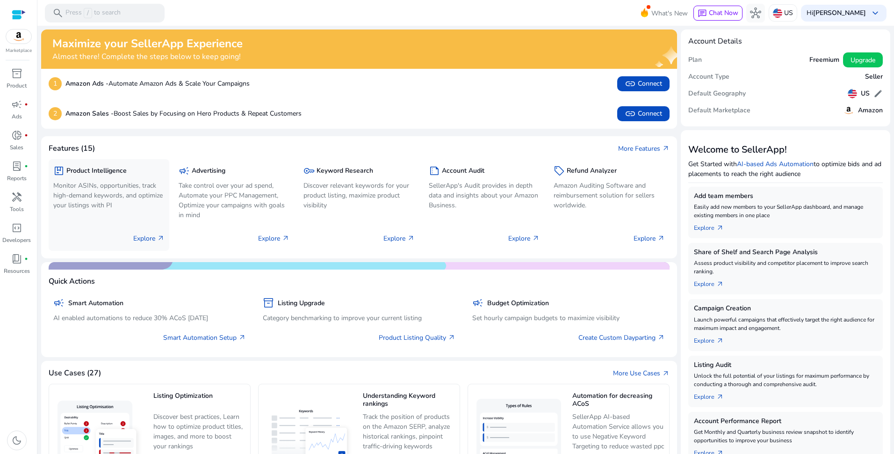
click at [109, 220] on div "package Product Intelligence Monitor ASINs, opportunities, track high-demand ke…" at bounding box center [109, 205] width 121 height 92
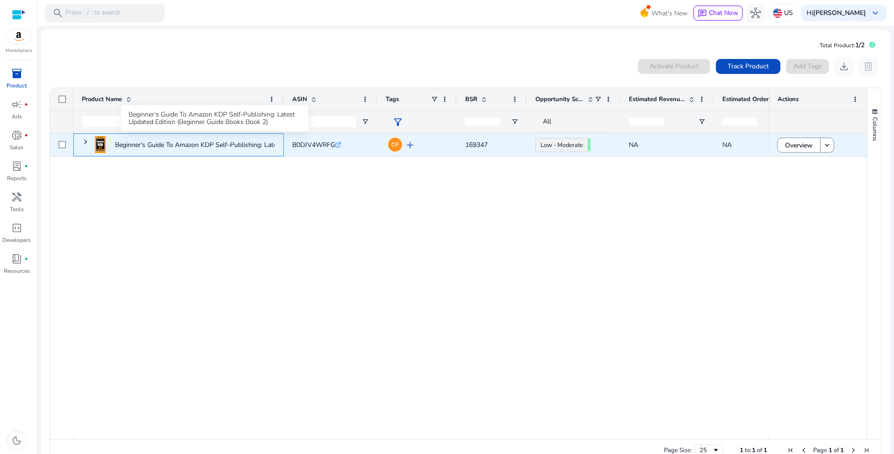
click at [166, 147] on p "Beginner's Guide To Amazon KDP Self-Publishing: Latest Updated..." at bounding box center [214, 144] width 198 height 19
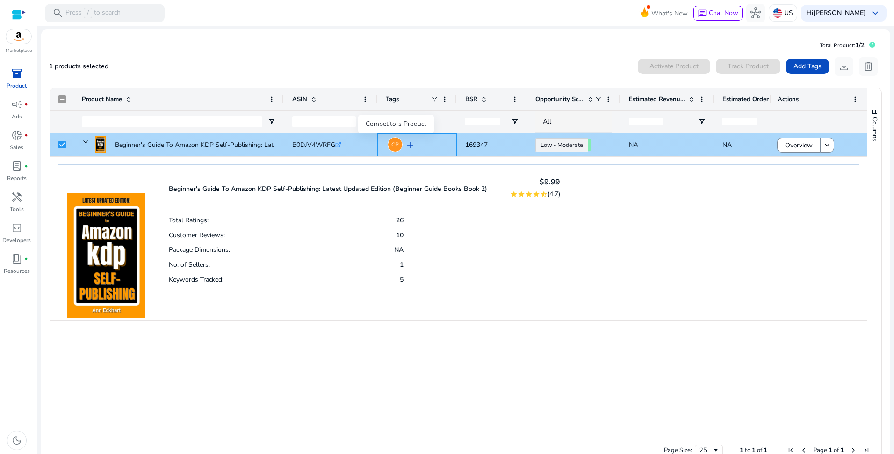
click at [393, 147] on span "CP" at bounding box center [395, 145] width 7 height 6
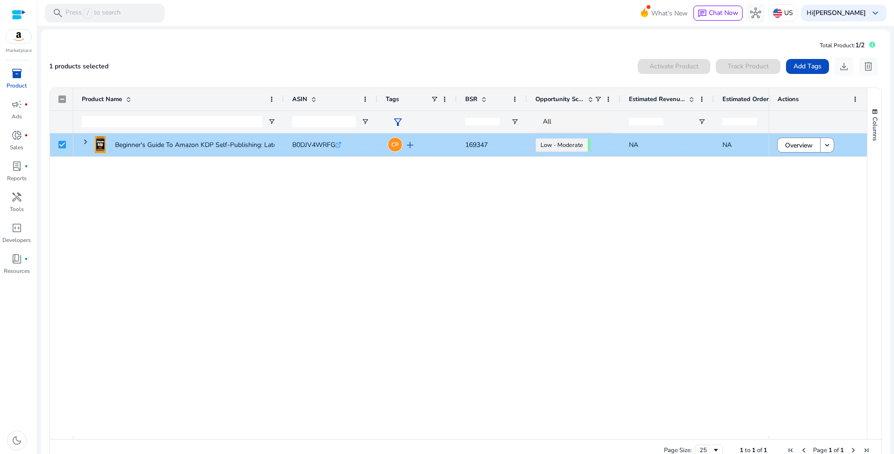
click at [675, 102] on span "Estimated Revenue/Day" at bounding box center [657, 99] width 56 height 8
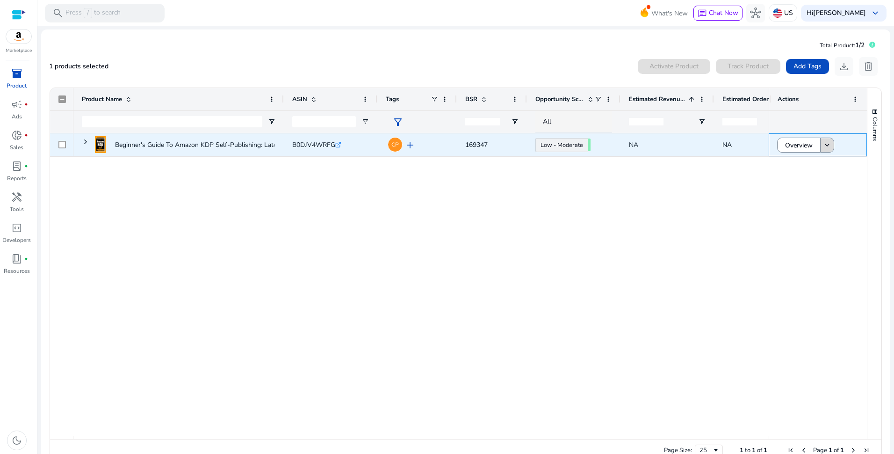
click at [826, 145] on mat-icon "keyboard_arrow_down" at bounding box center [827, 145] width 8 height 8
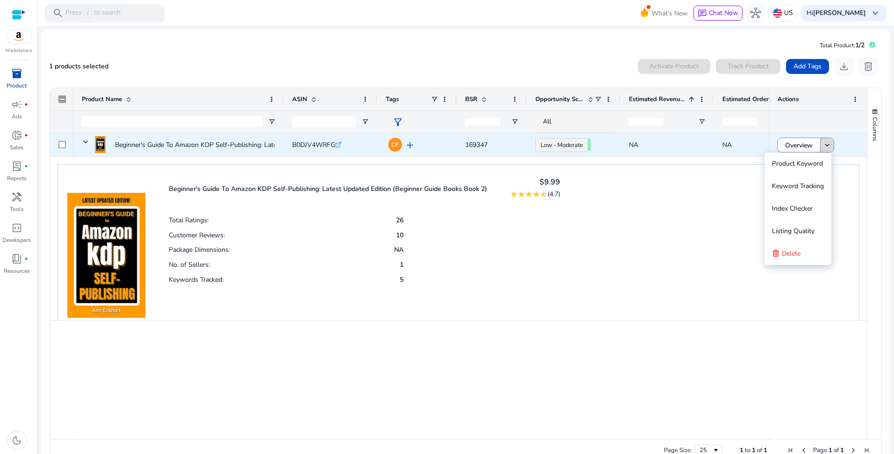
click at [823, 147] on mat-icon "keyboard_arrow_down" at bounding box center [827, 145] width 8 height 8
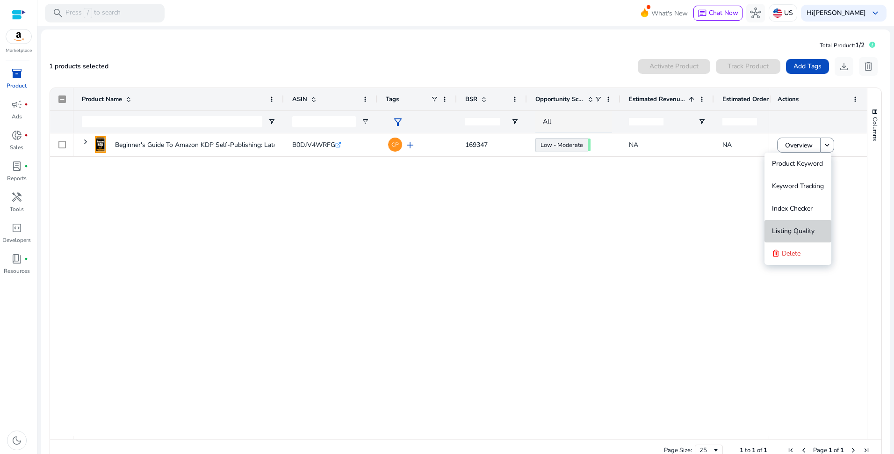
click at [807, 232] on span "Listing Quality" at bounding box center [793, 230] width 43 height 9
